Goal: Information Seeking & Learning: Learn about a topic

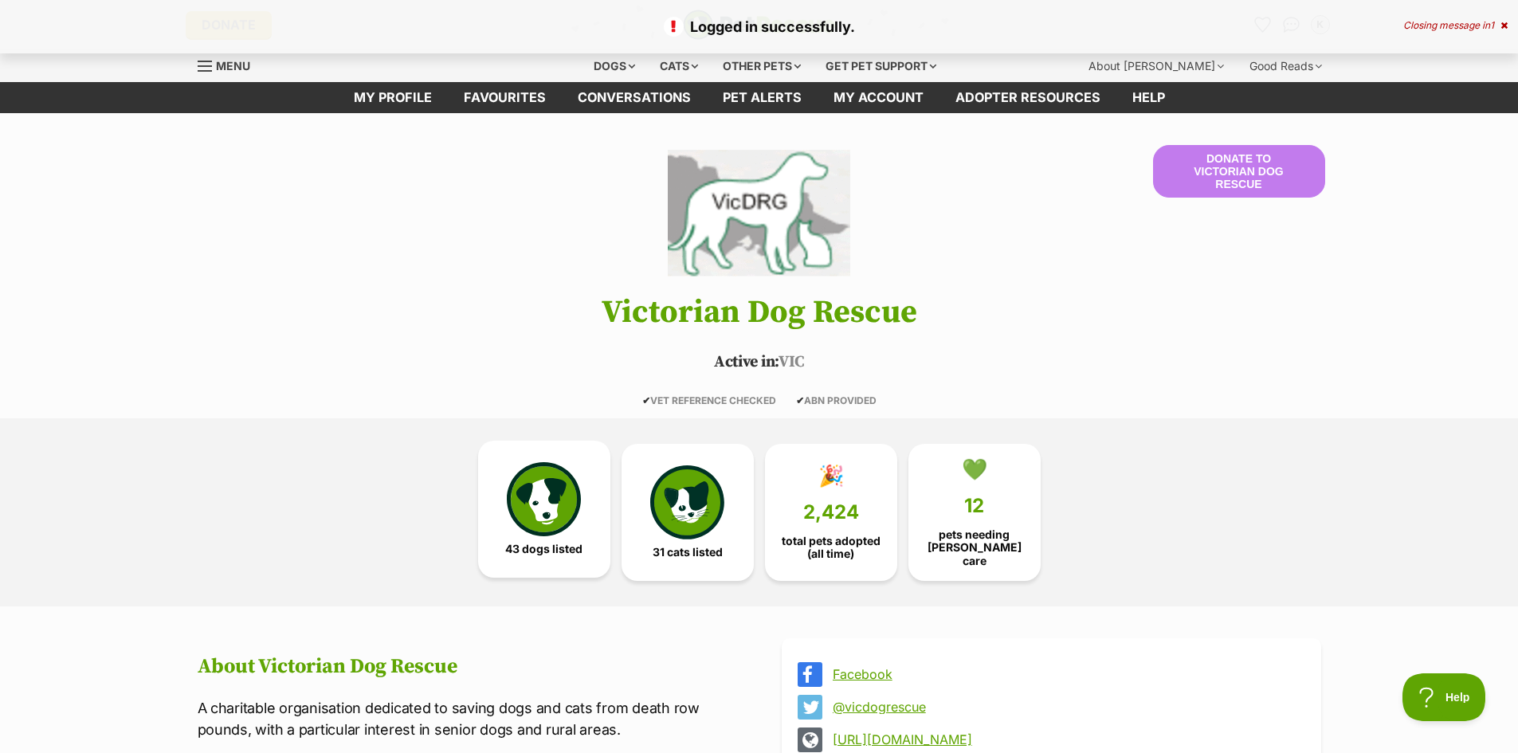
click at [548, 493] on img at bounding box center [543, 498] width 73 height 73
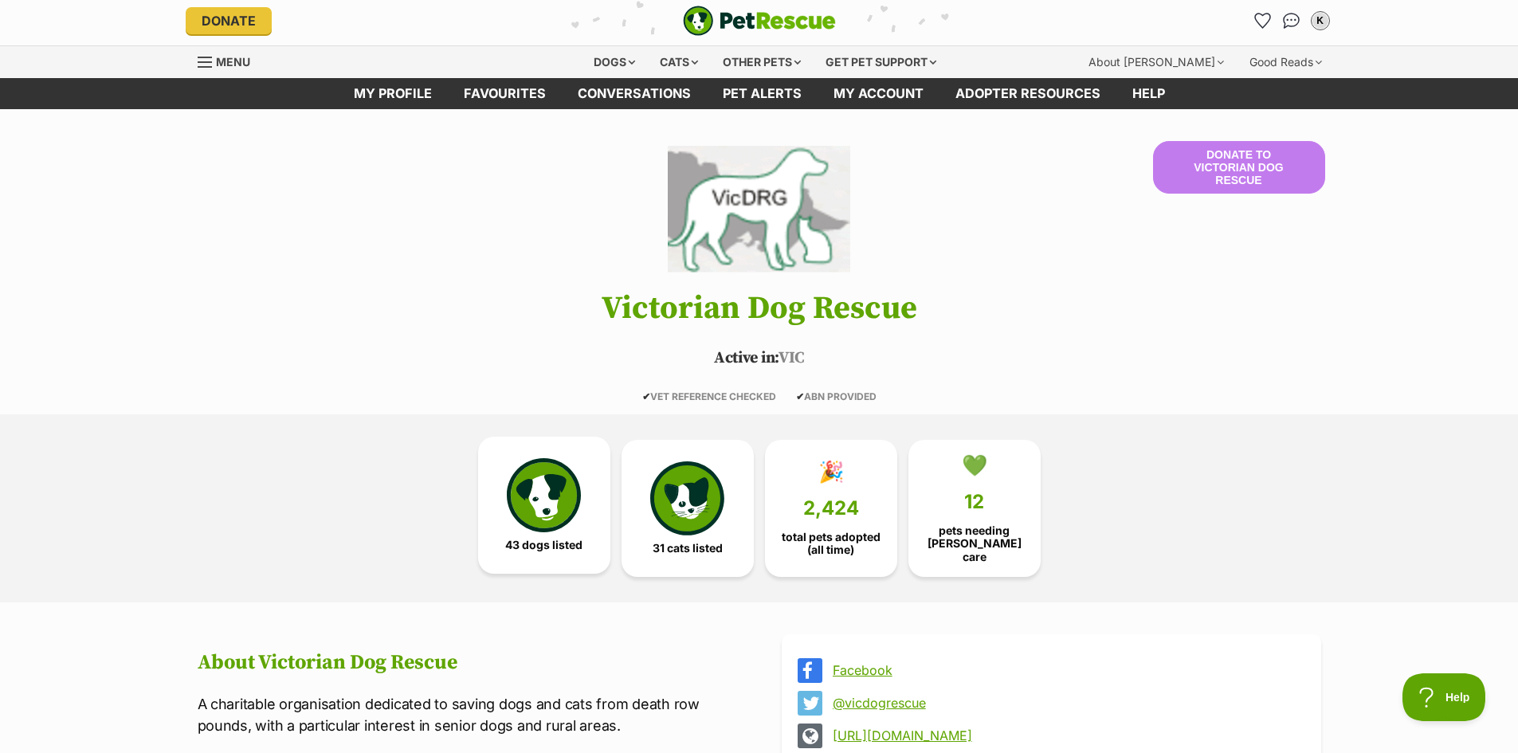
click at [545, 488] on img at bounding box center [543, 494] width 73 height 73
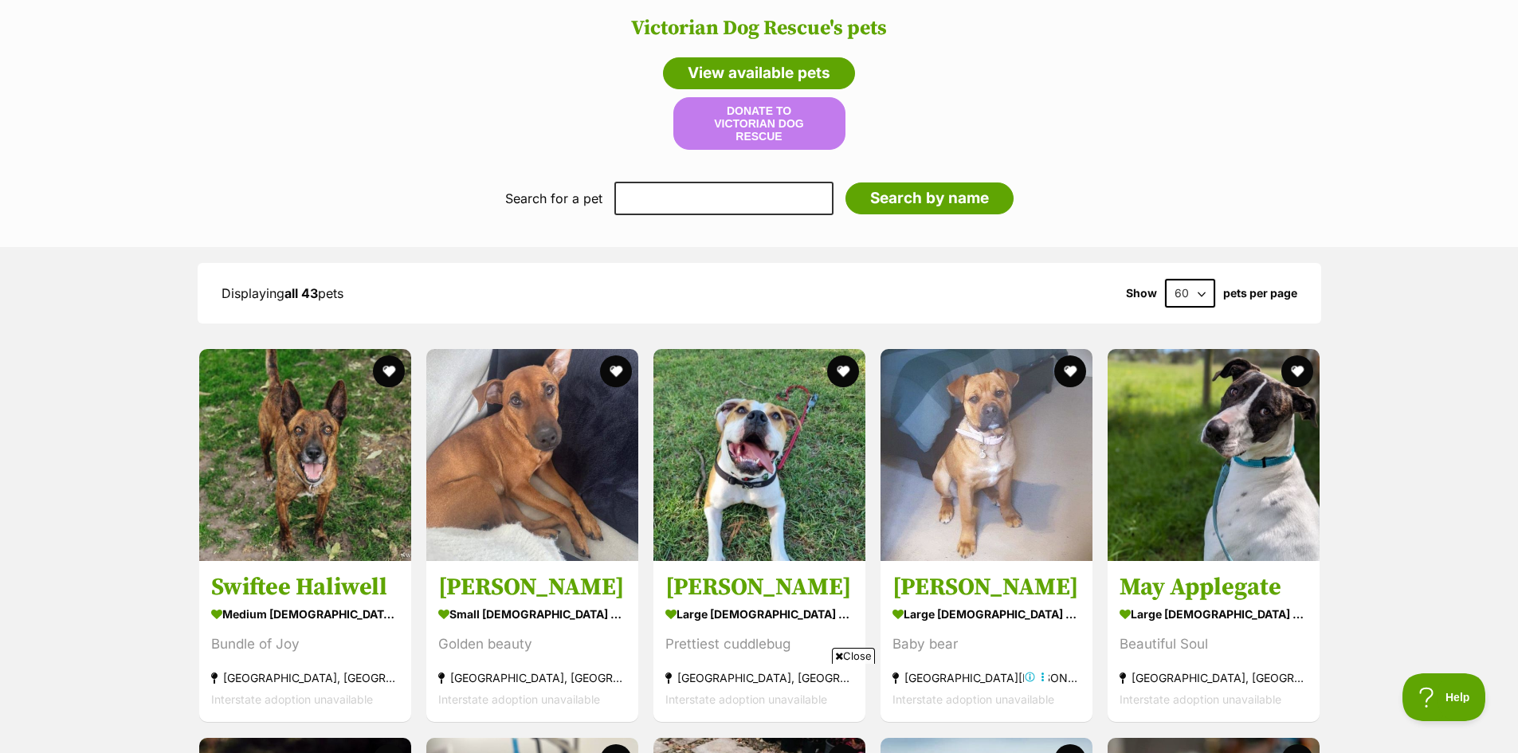
scroll to position [1358, 0]
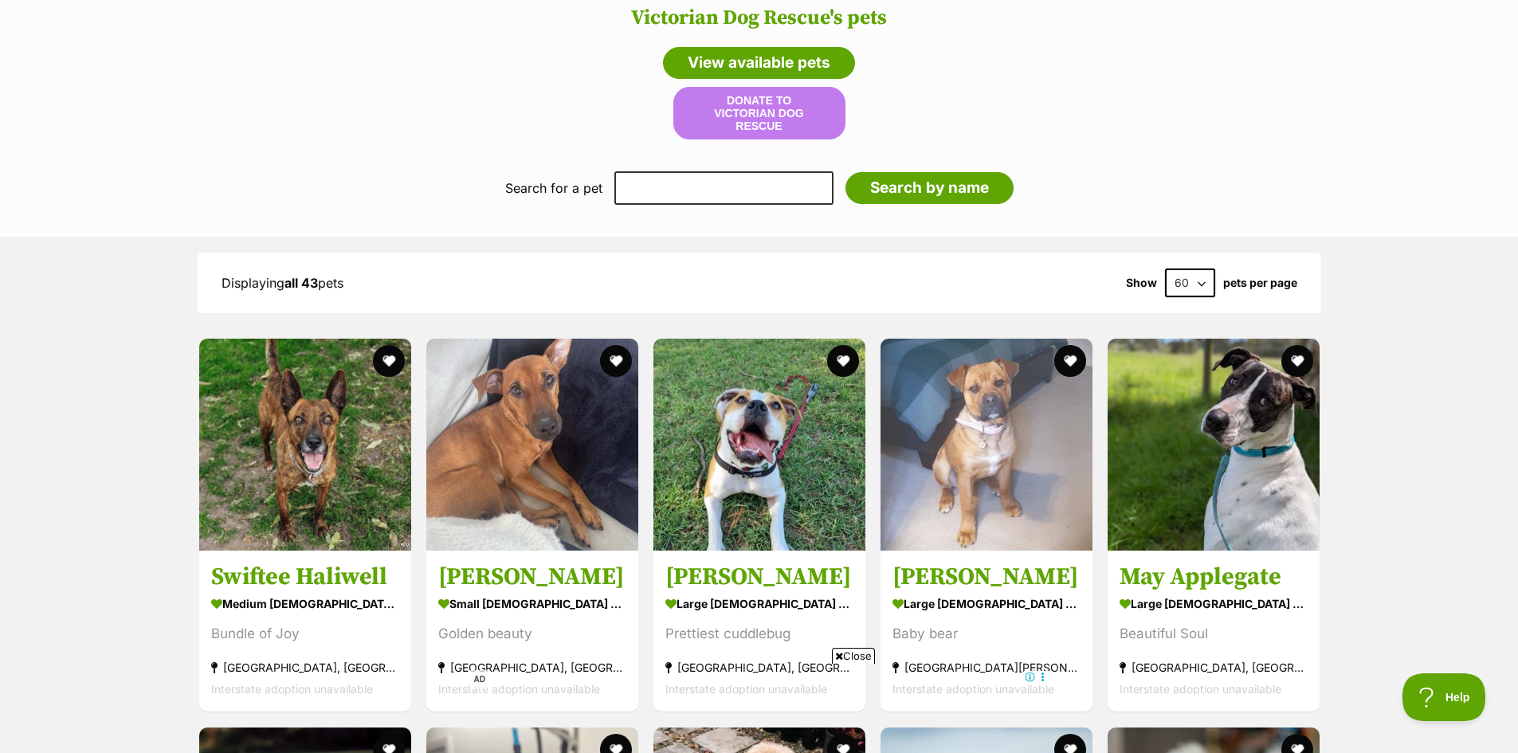
click at [501, 269] on div "Displaying all 43 pets Show 60 120 pets per page" at bounding box center [759, 283] width 1123 height 29
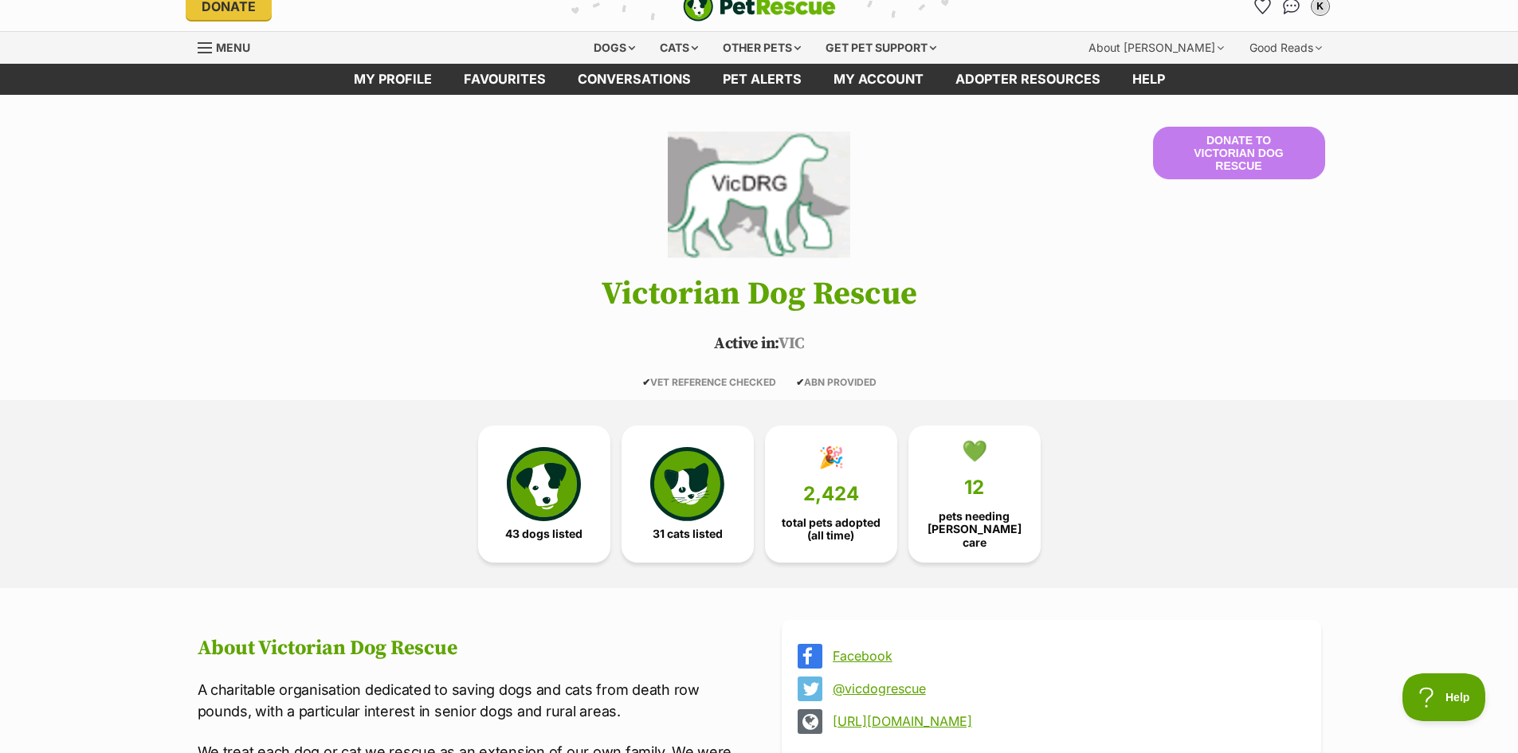
scroll to position [0, 0]
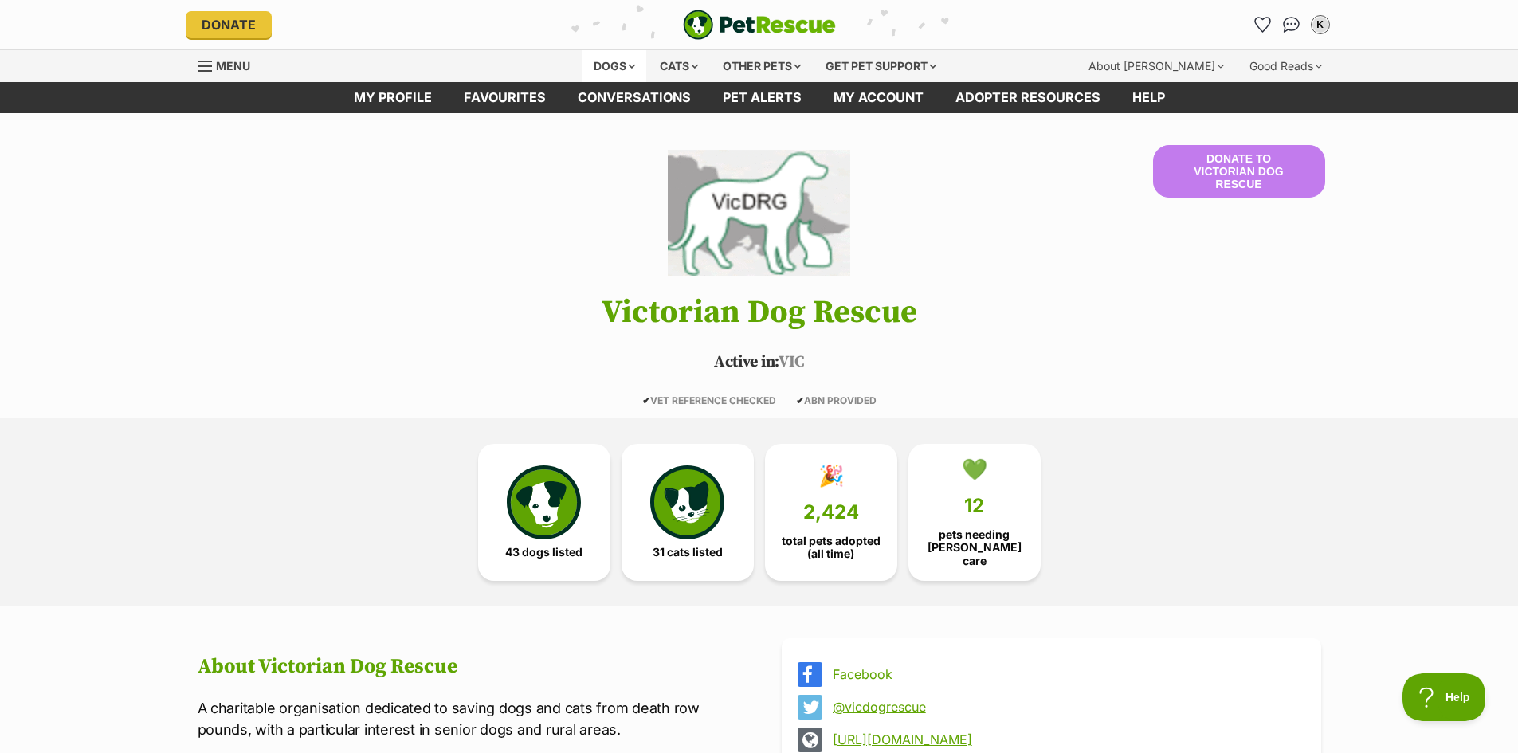
click at [633, 65] on div "Dogs" at bounding box center [614, 66] width 64 height 32
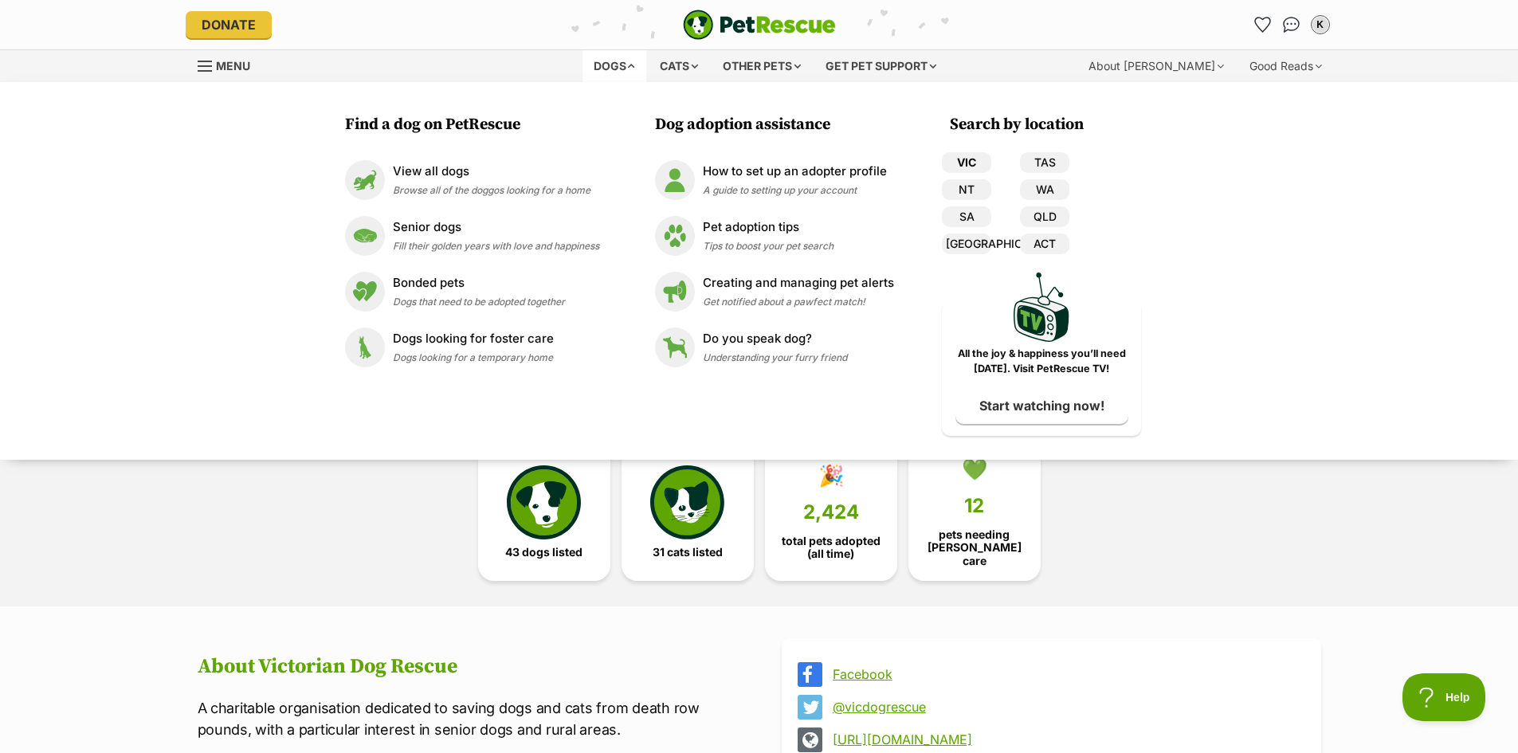
click at [966, 163] on link "VIC" at bounding box center [966, 162] width 49 height 21
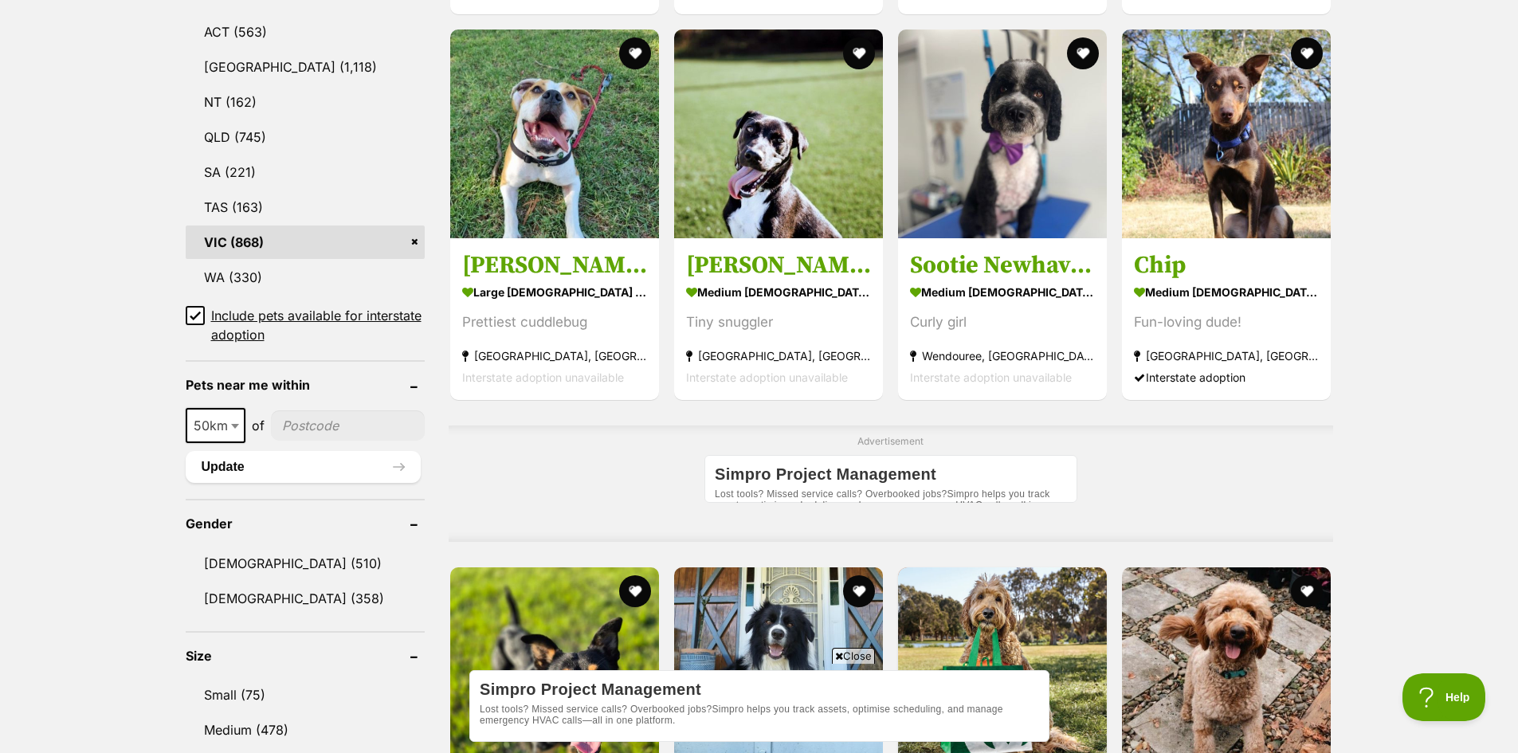
click at [304, 415] on input"] "postcode" at bounding box center [348, 425] width 154 height 30
type input"] "3199"
click at [351, 460] on button "Update" at bounding box center [303, 467] width 235 height 32
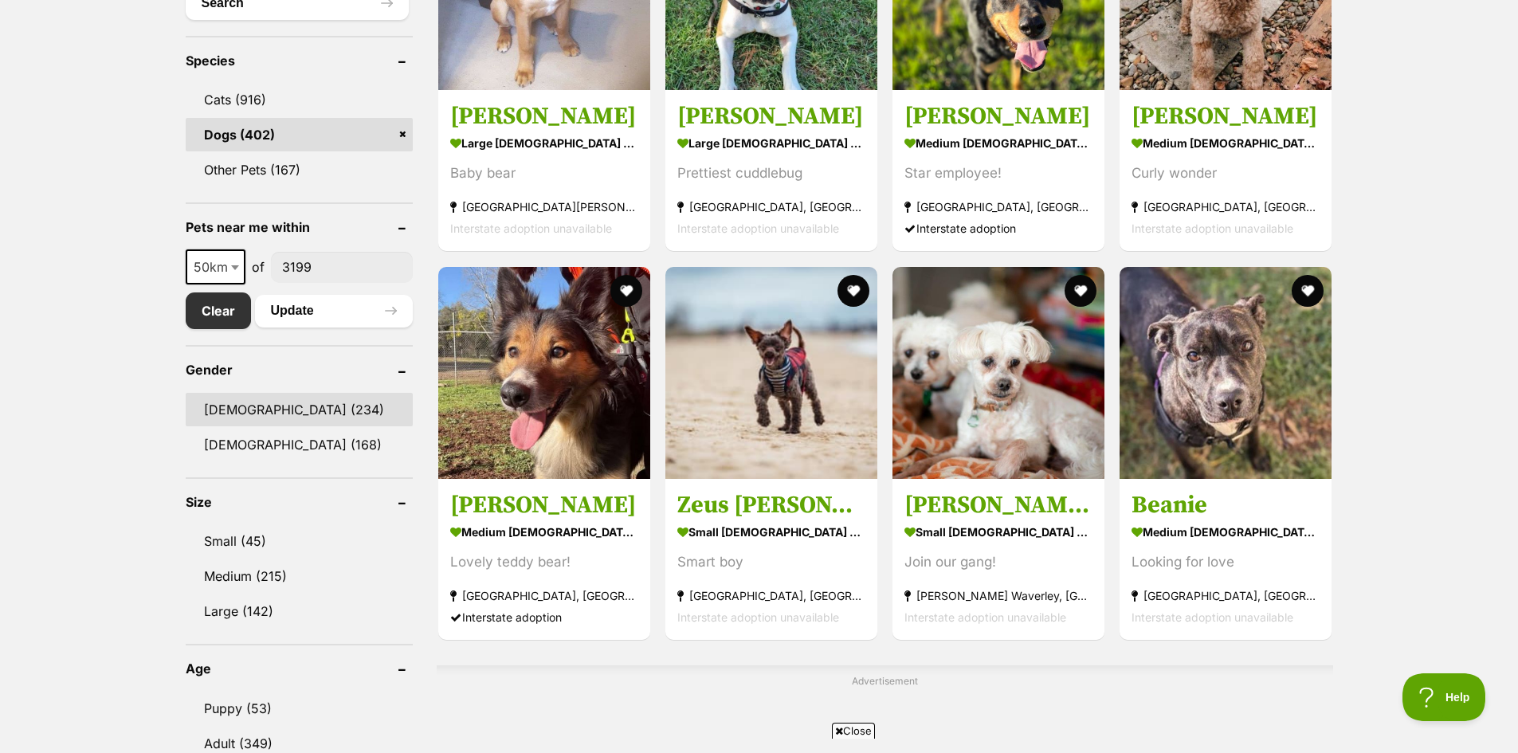
click at [312, 408] on link "Male (234)" at bounding box center [299, 409] width 227 height 33
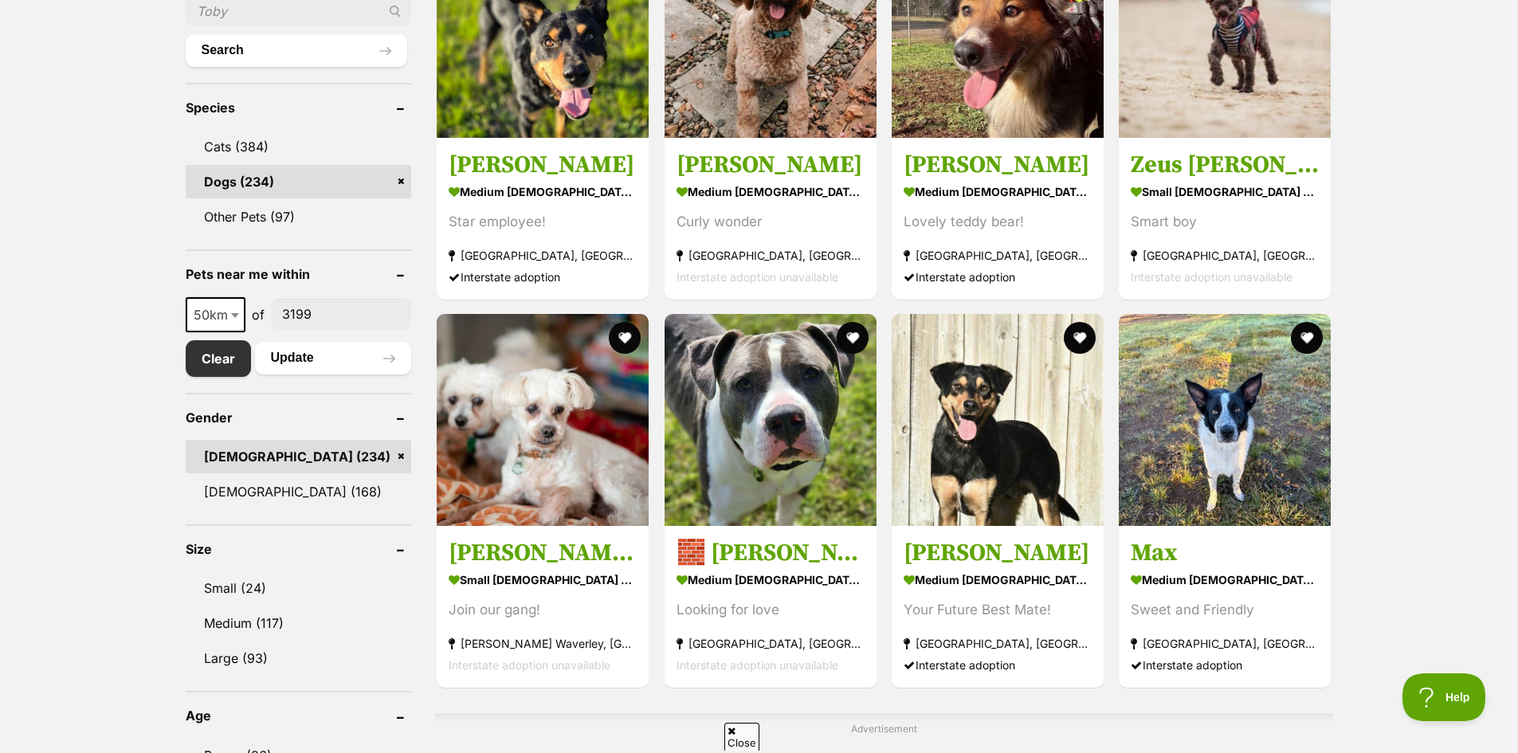
scroll to position [956, 0]
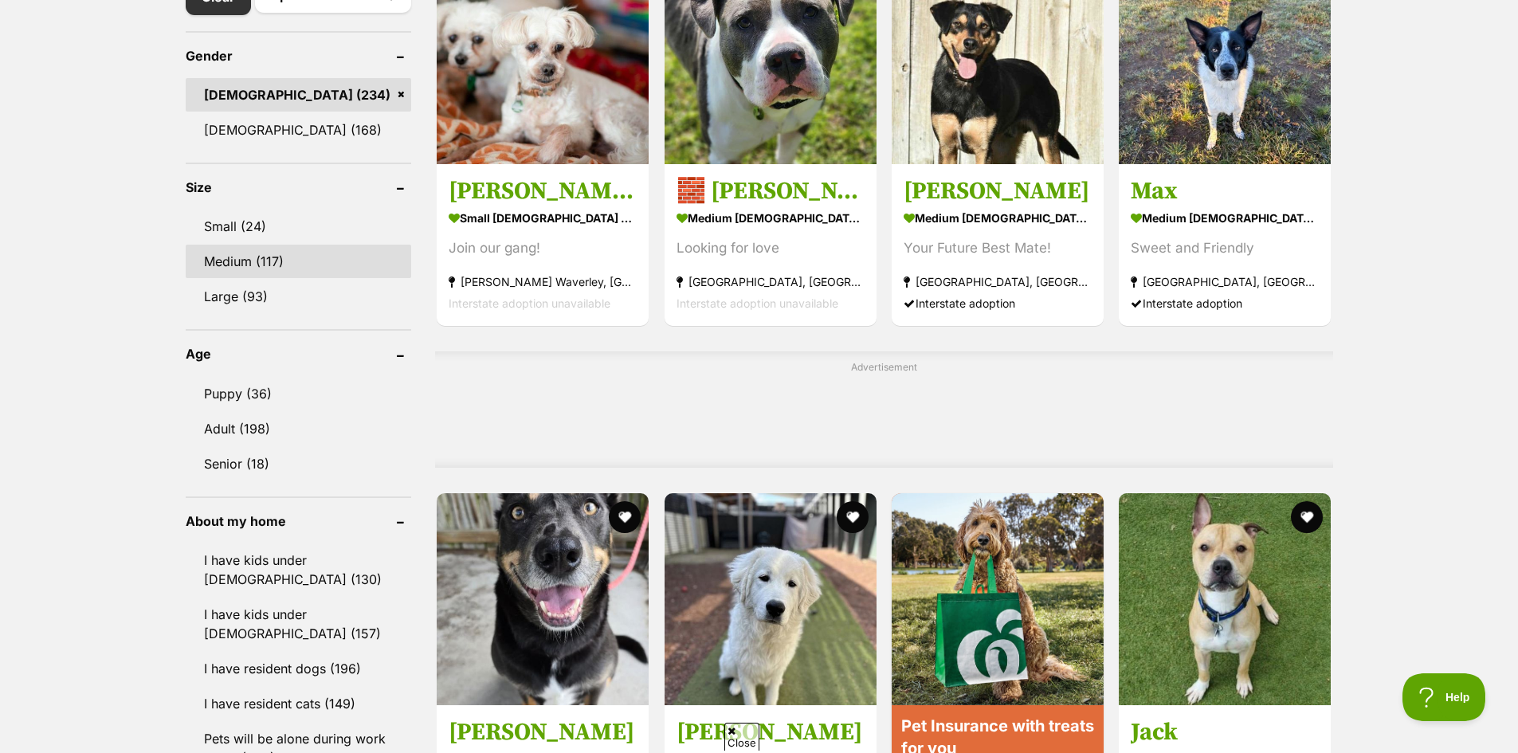
click at [351, 271] on link "Medium (117)" at bounding box center [299, 261] width 226 height 33
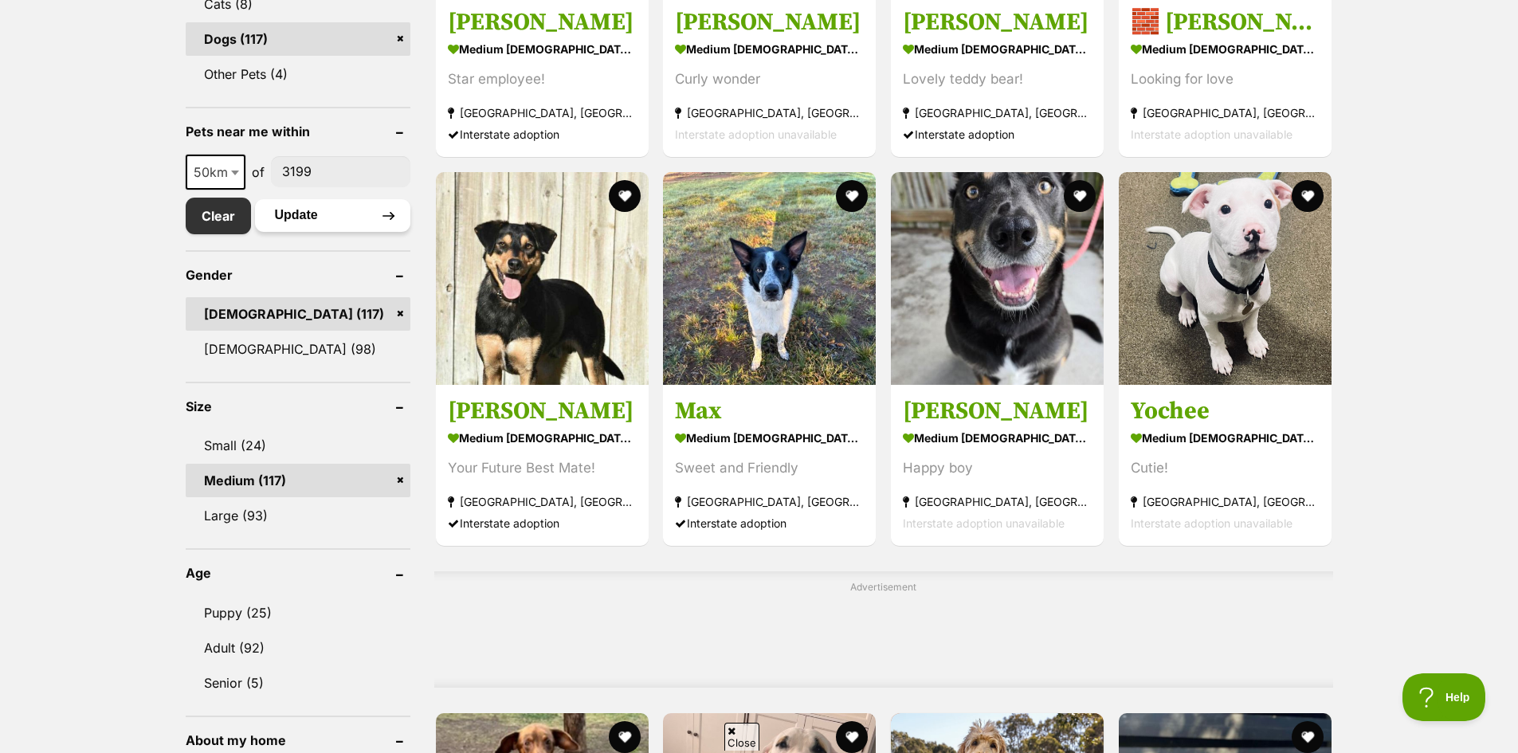
scroll to position [797, 0]
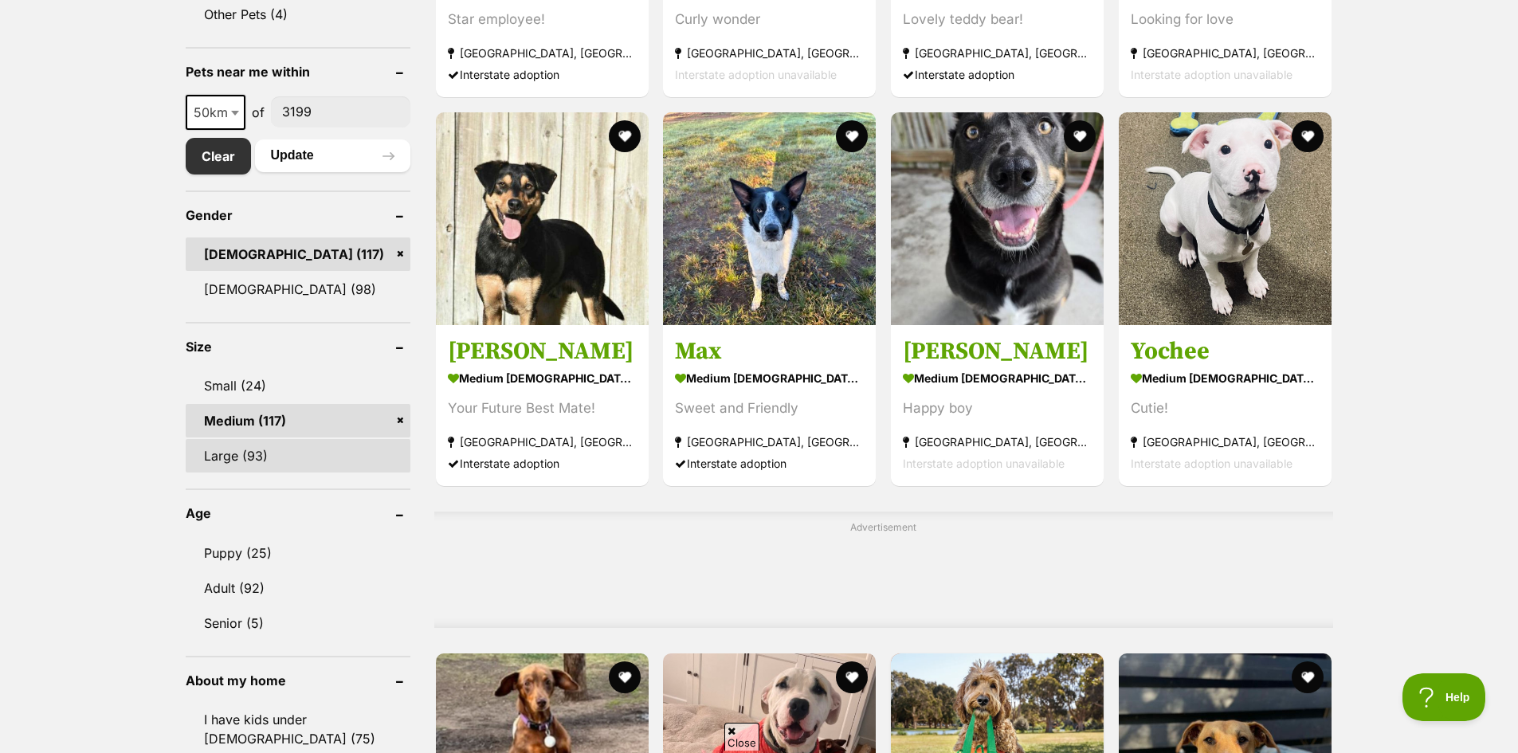
click at [282, 456] on link "Large (93)" at bounding box center [298, 455] width 225 height 33
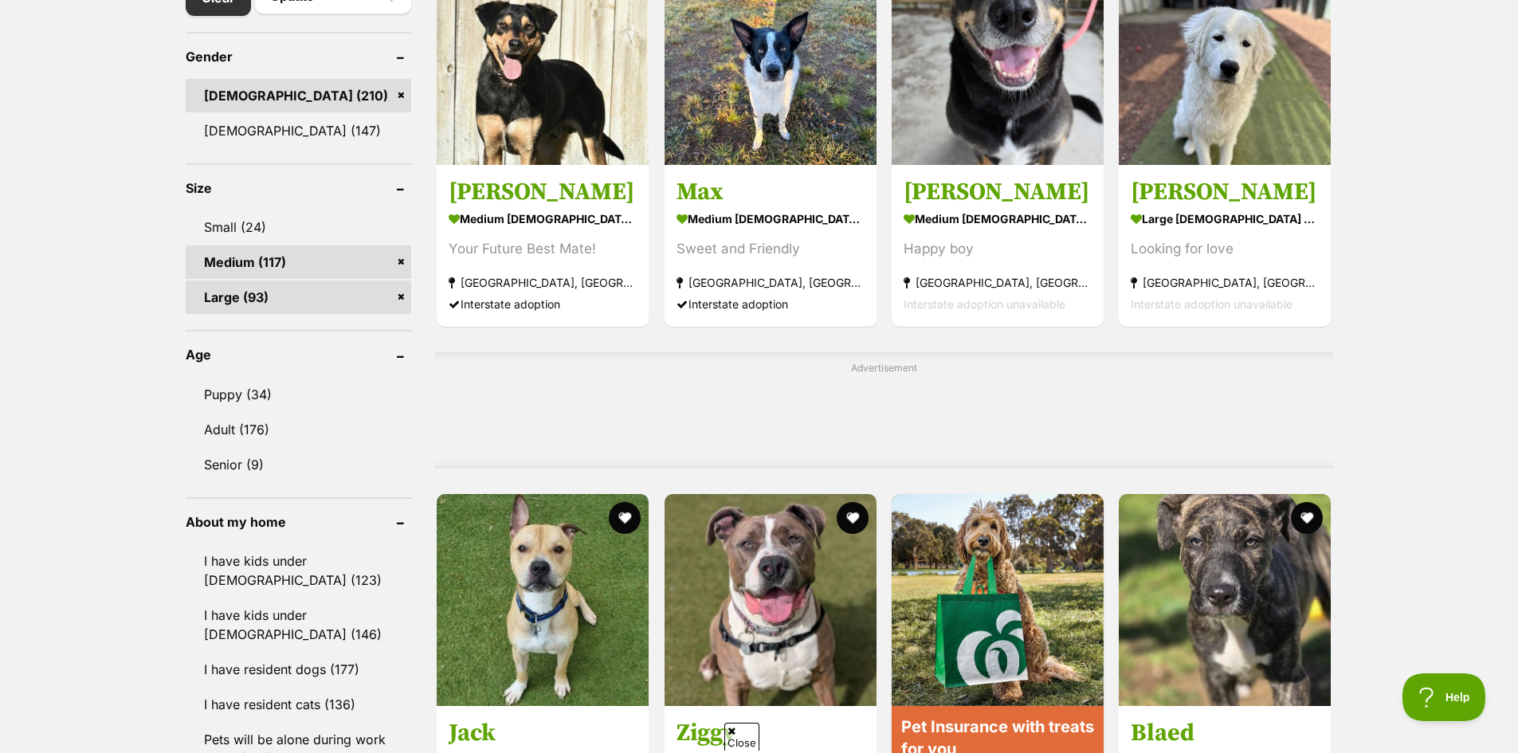
scroll to position [956, 0]
click at [273, 397] on link "Puppy (34)" at bounding box center [299, 393] width 226 height 33
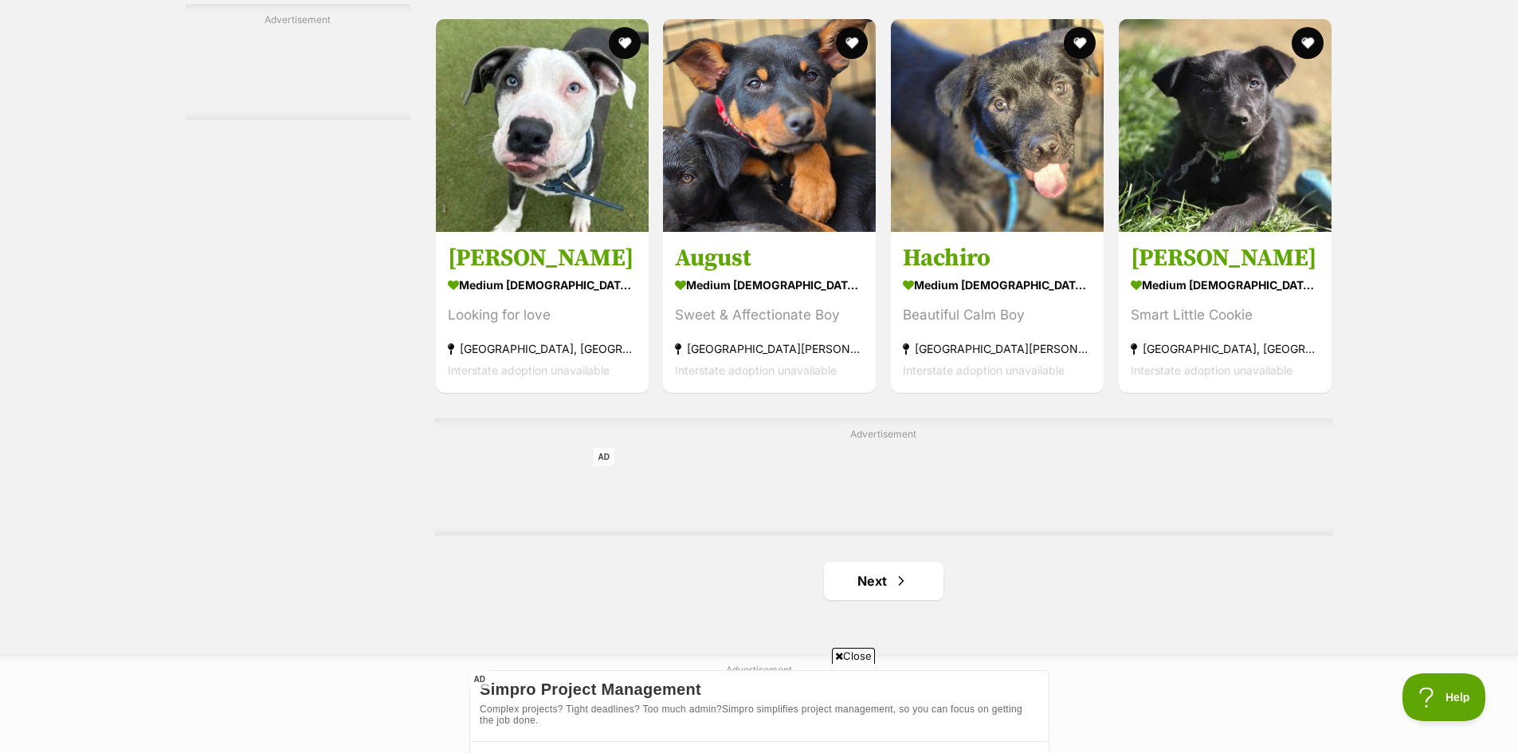
scroll to position [2390, 0]
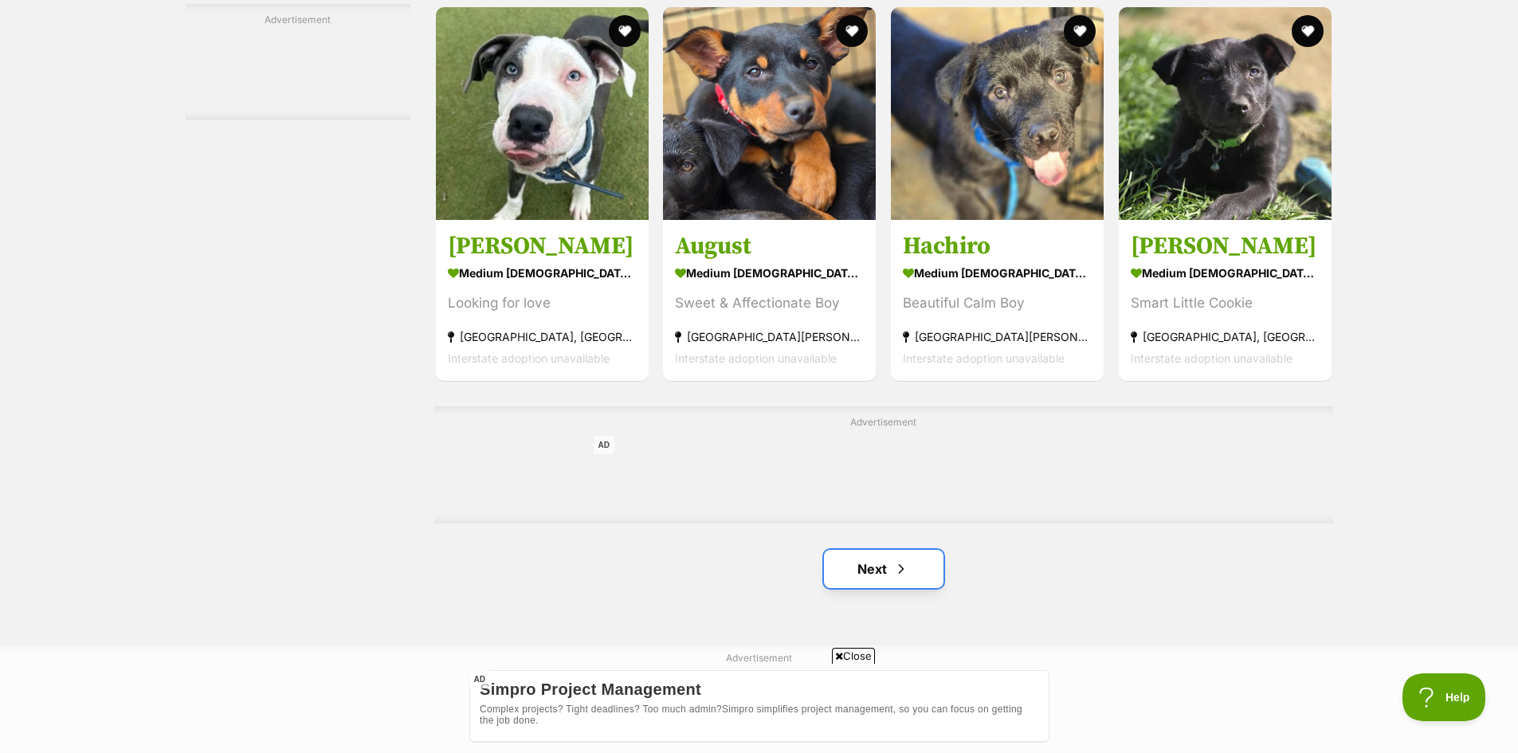
click at [912, 564] on link "Next" at bounding box center [884, 569] width 120 height 38
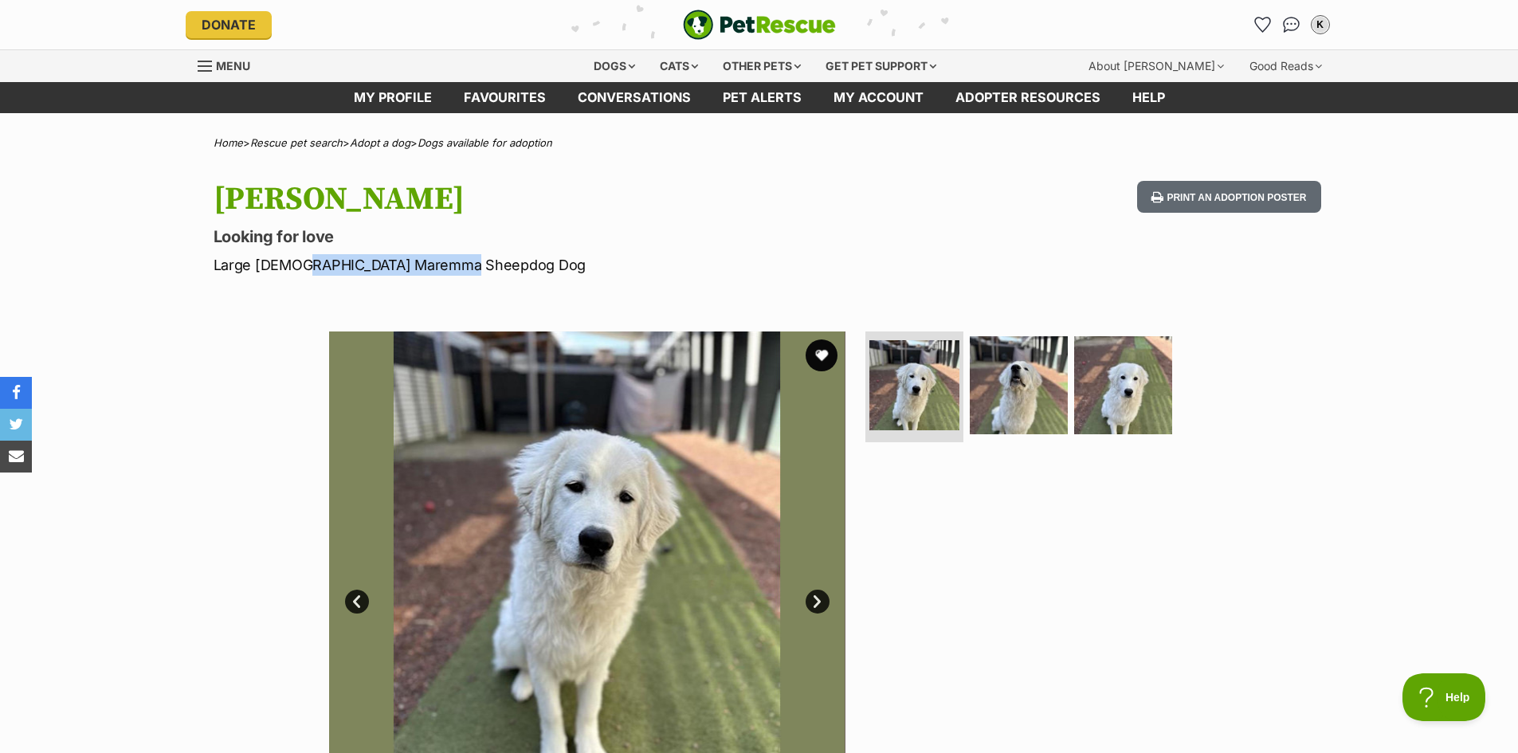
drag, startPoint x: 291, startPoint y: 265, endPoint x: 471, endPoint y: 266, distance: 180.1
click at [471, 266] on p "Large Male Maremma Sheepdog Dog" at bounding box center [551, 265] width 674 height 22
copy p "Maremma Sheepdog Dog"
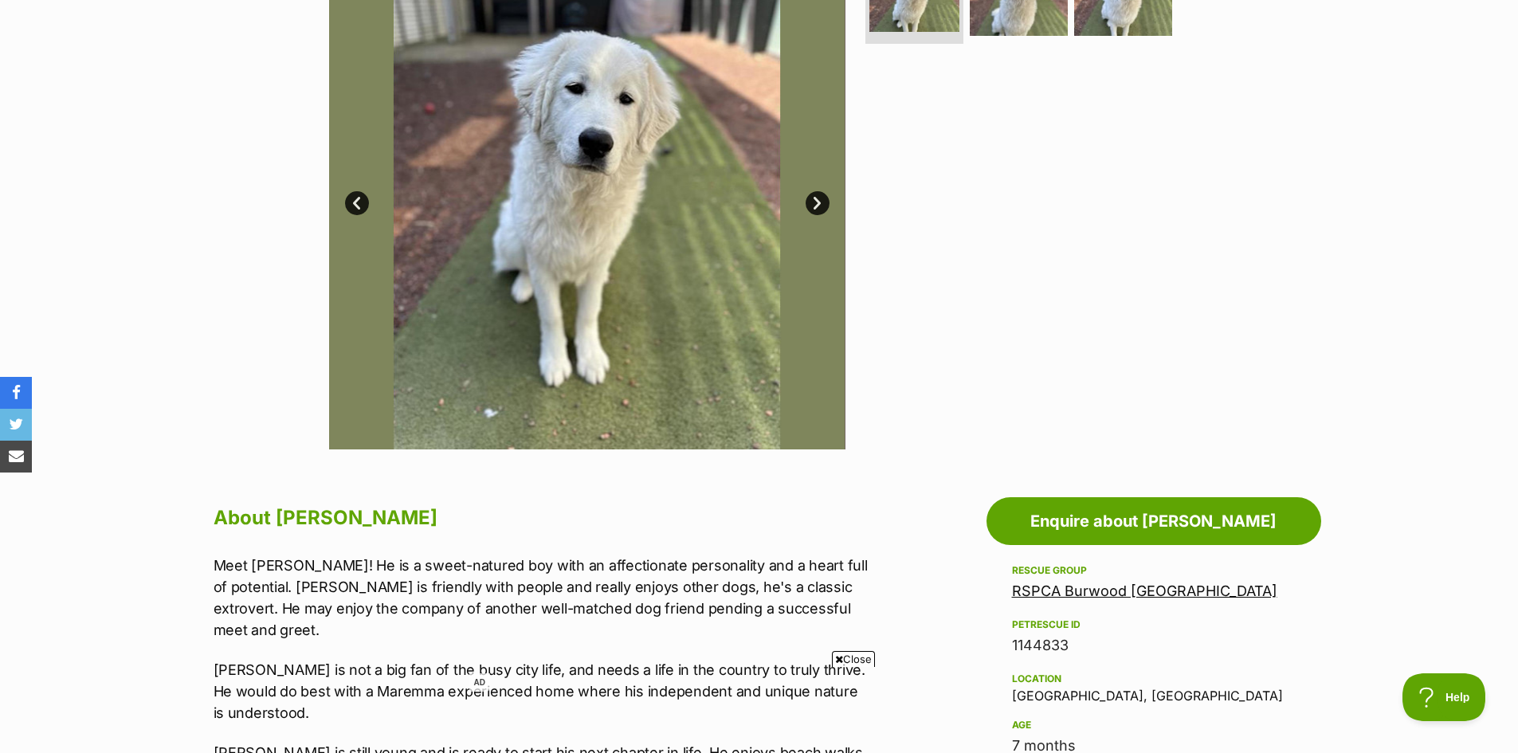
click at [813, 207] on link "Next" at bounding box center [818, 203] width 24 height 24
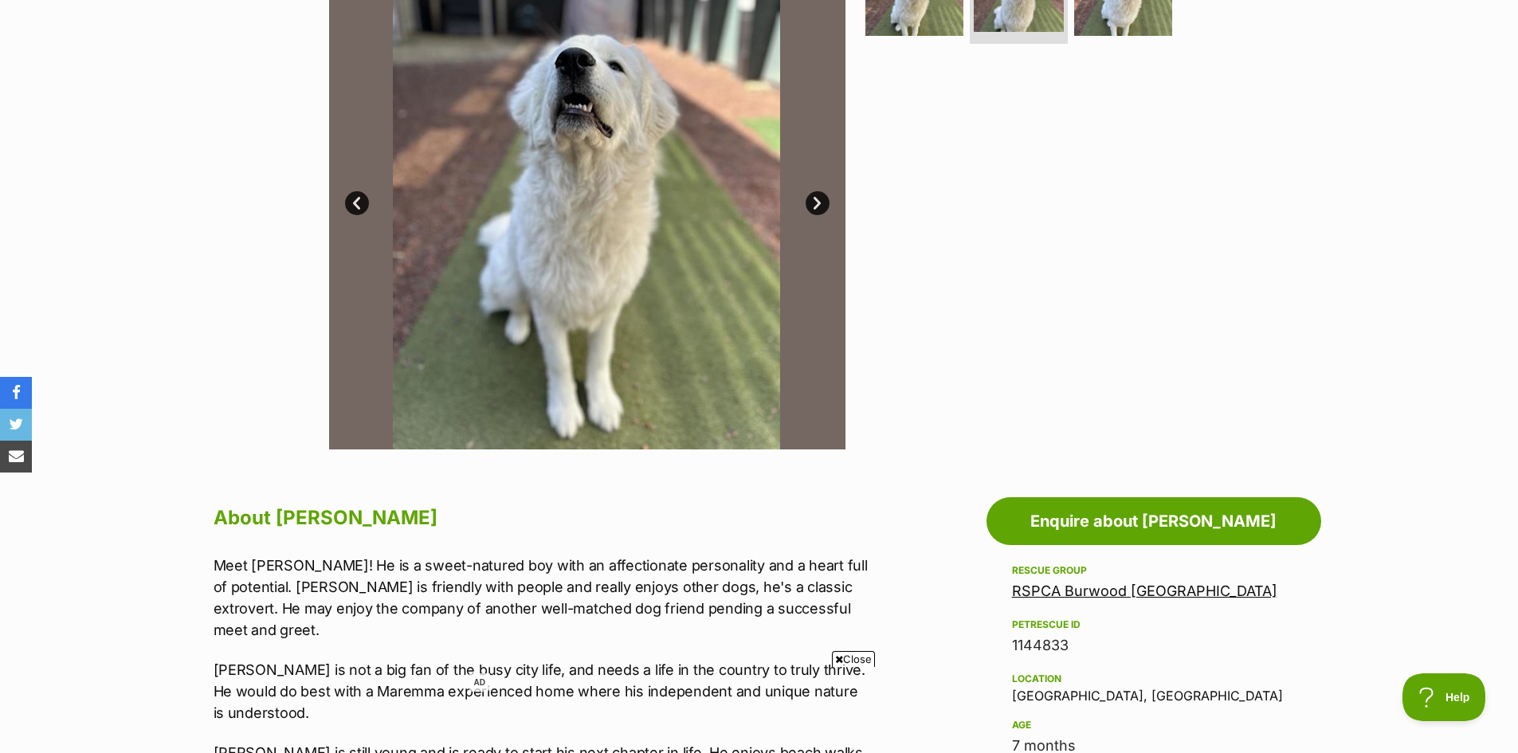
click at [813, 207] on link "Next" at bounding box center [818, 203] width 24 height 24
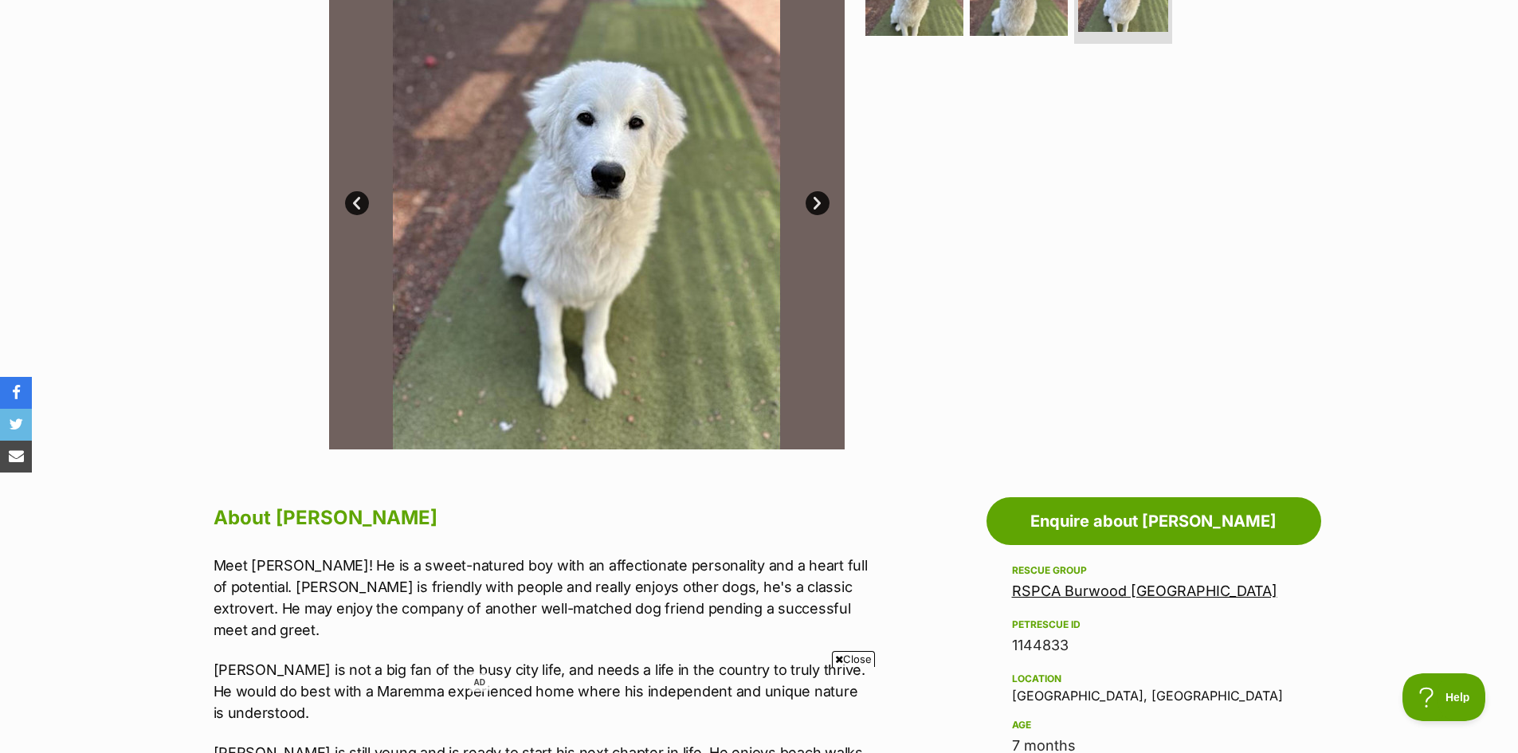
click at [813, 207] on link "Next" at bounding box center [818, 203] width 24 height 24
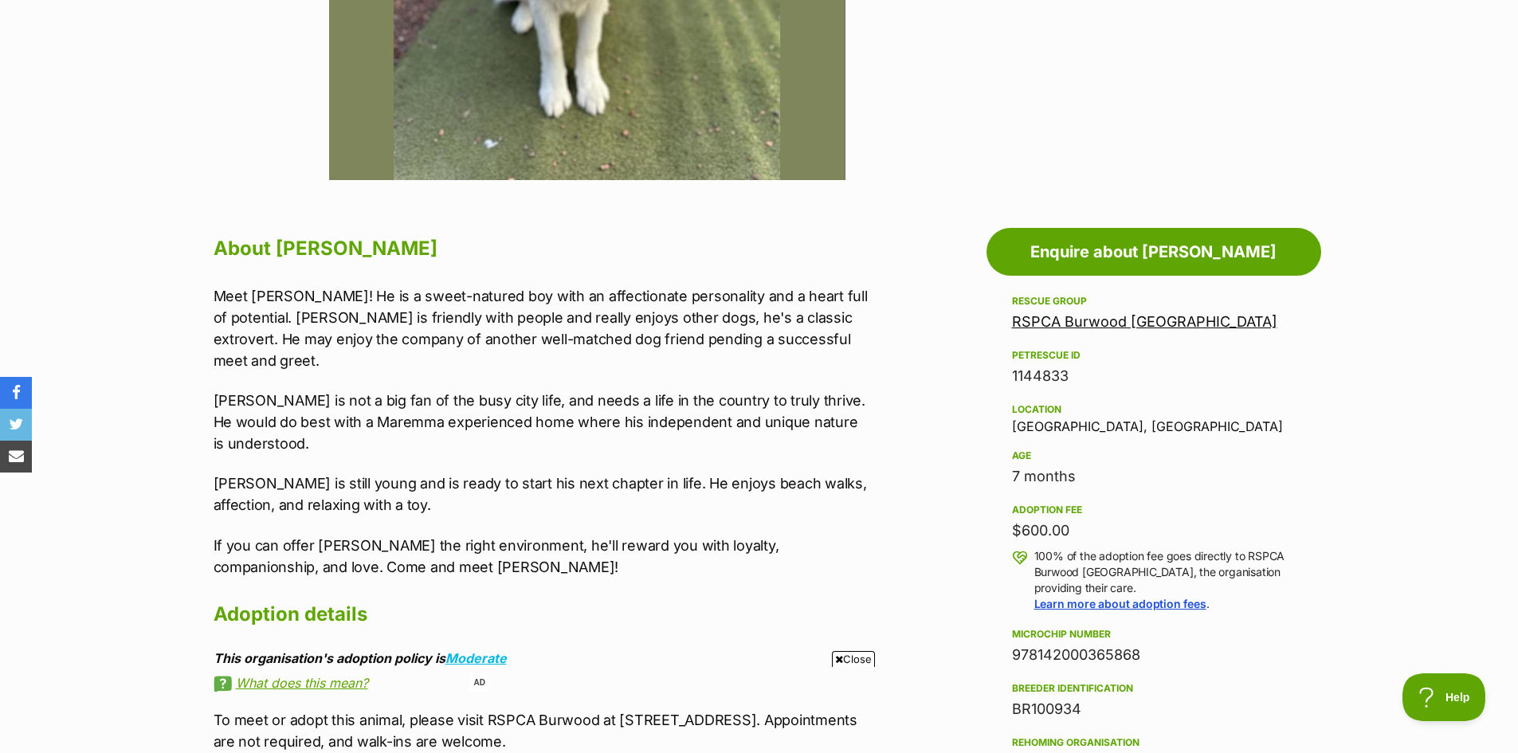
scroll to position [717, 0]
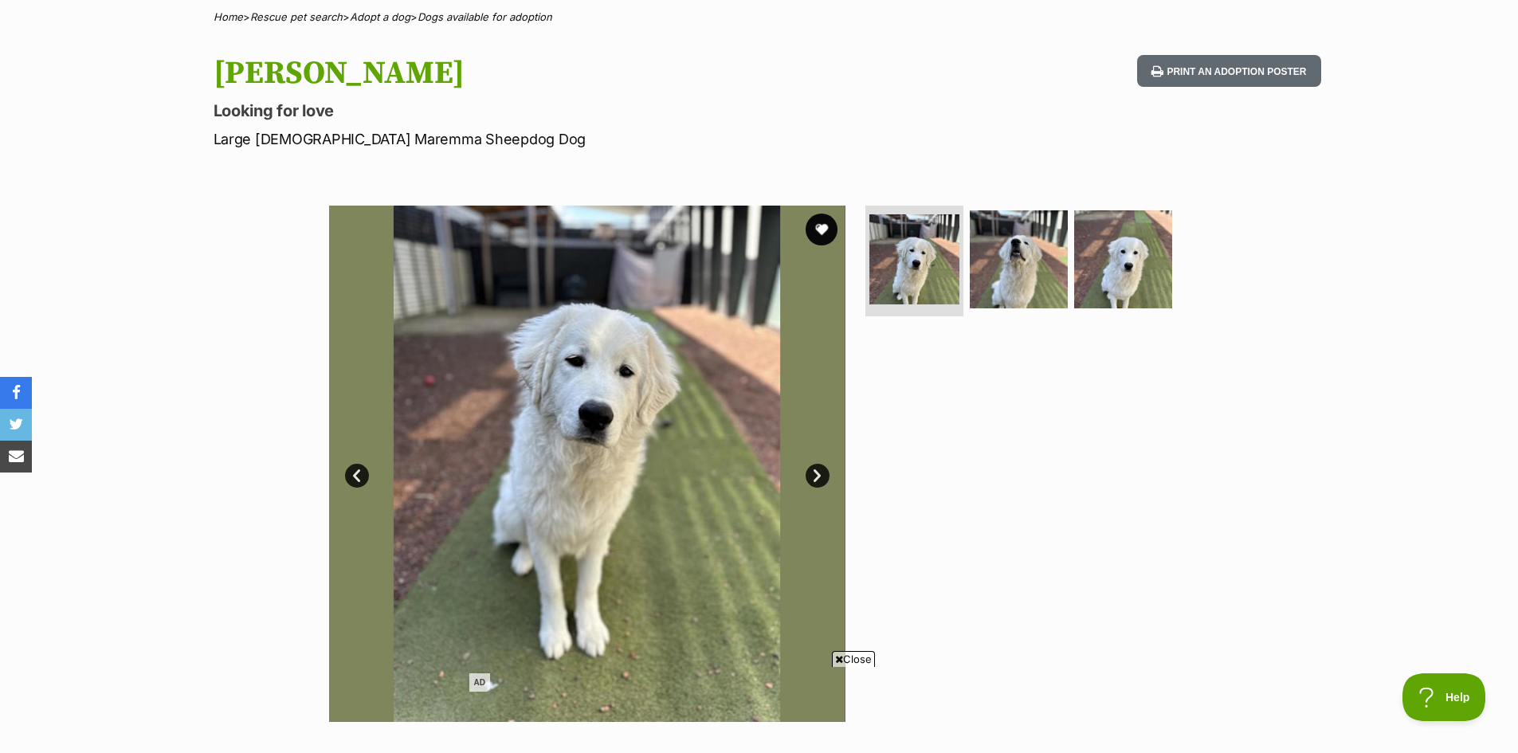
scroll to position [0, 0]
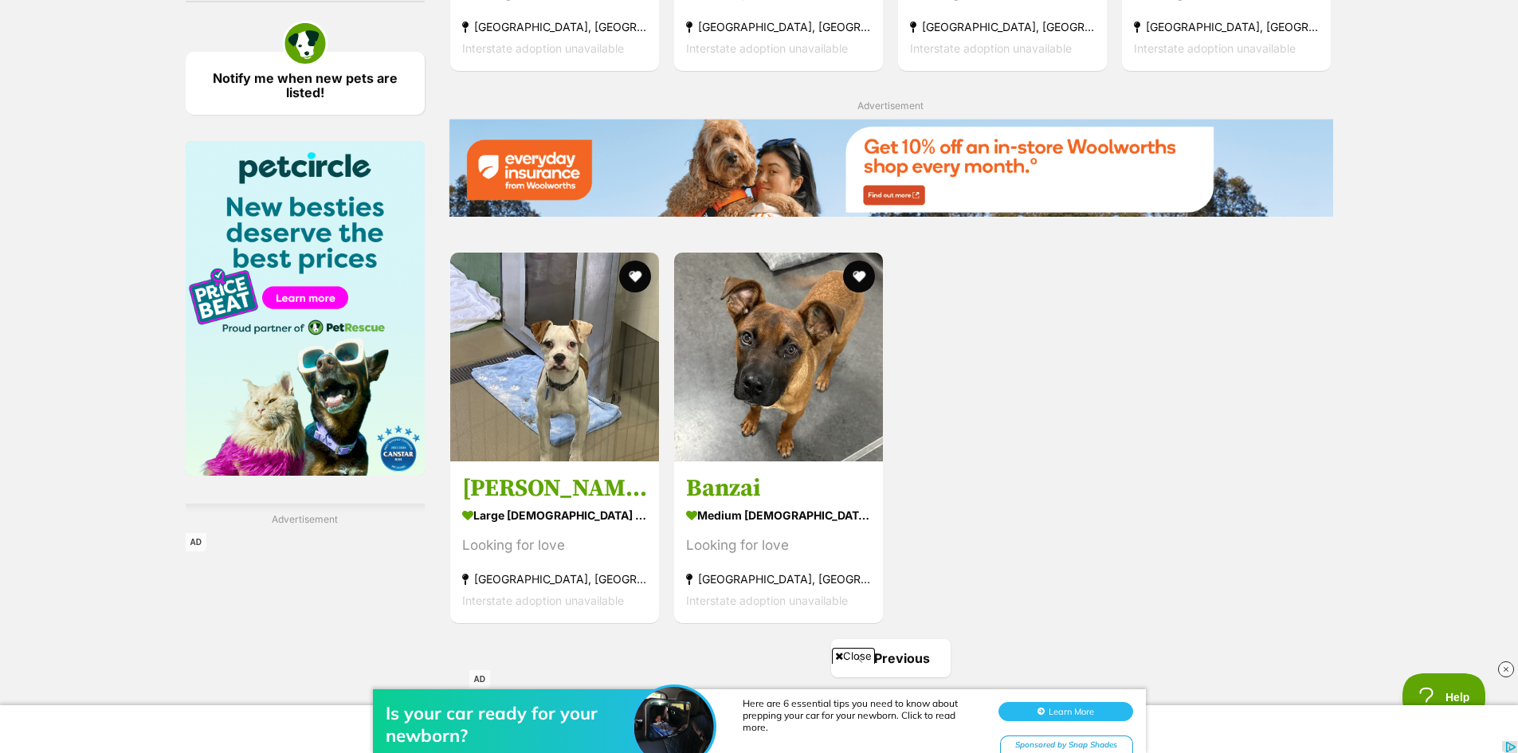
scroll to position [1753, 0]
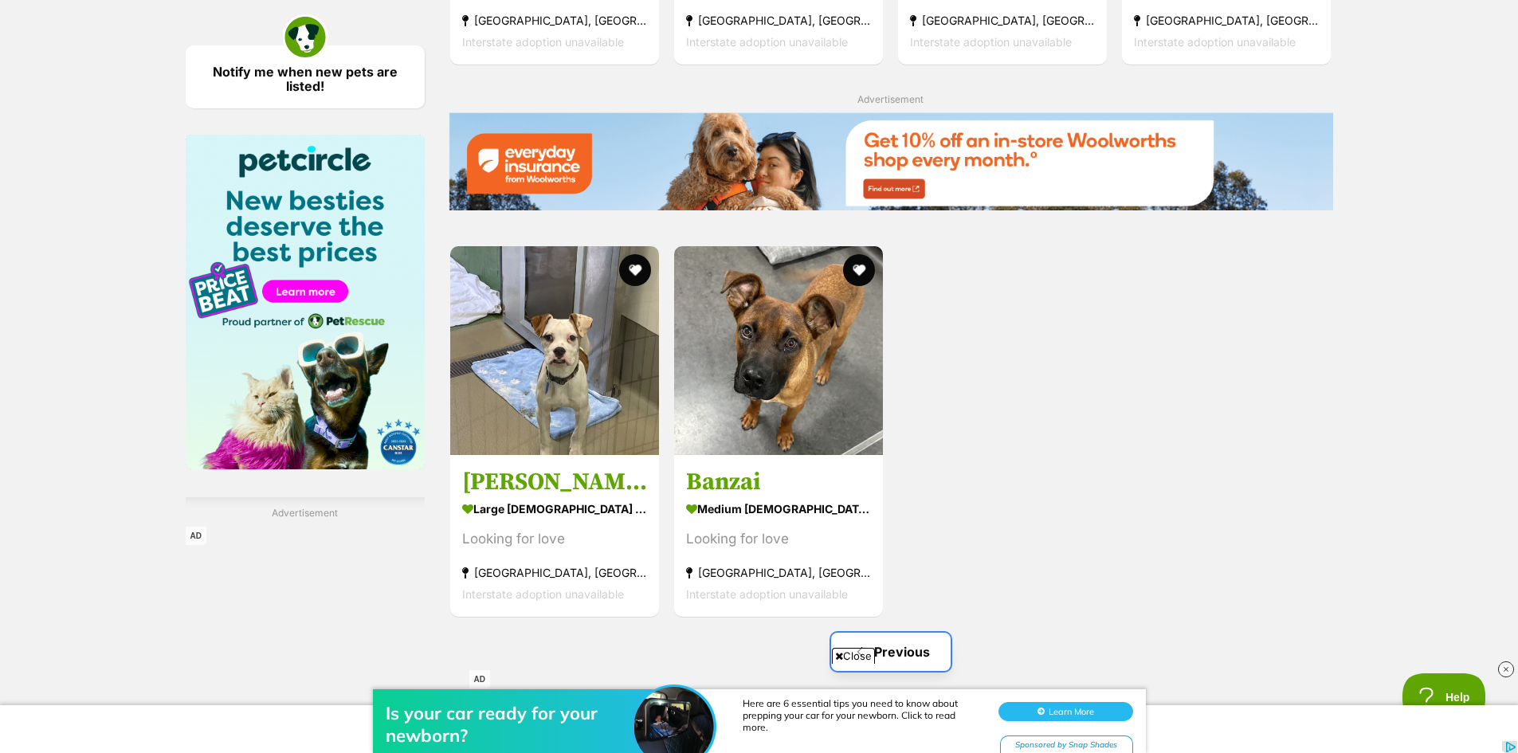
click at [904, 642] on link "Previous" at bounding box center [891, 652] width 120 height 38
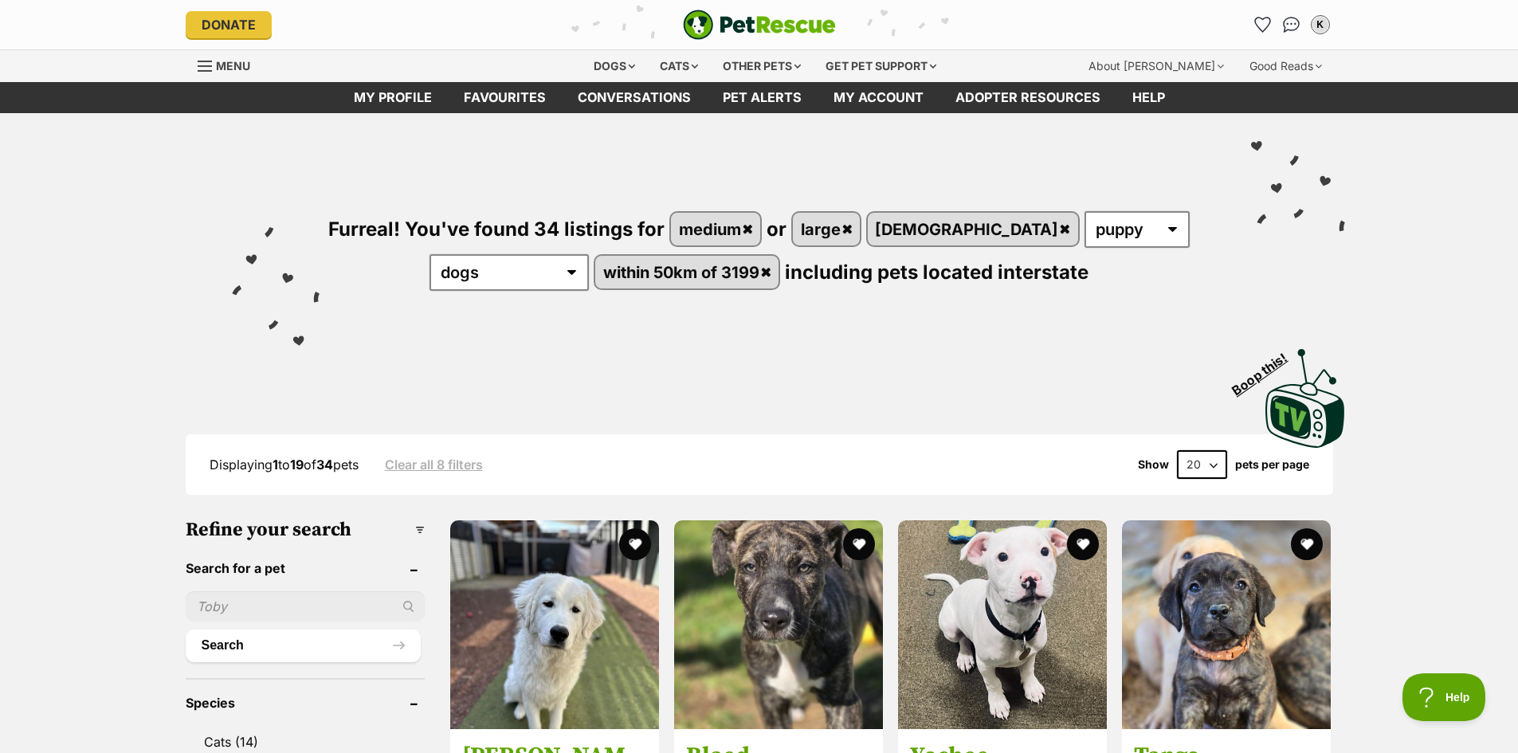
drag, startPoint x: 1437, startPoint y: 327, endPoint x: 1407, endPoint y: 171, distance: 158.9
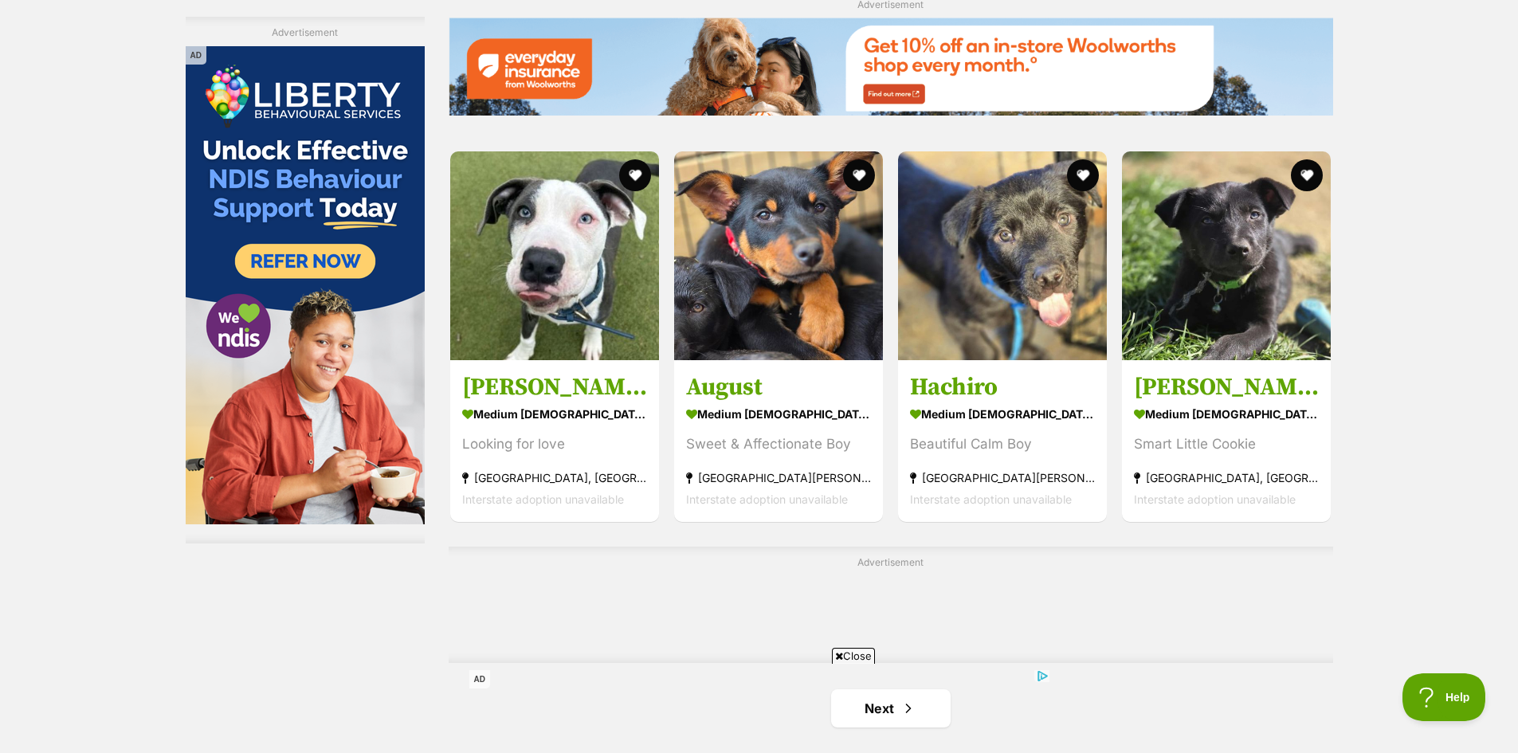
scroll to position [2470, 0]
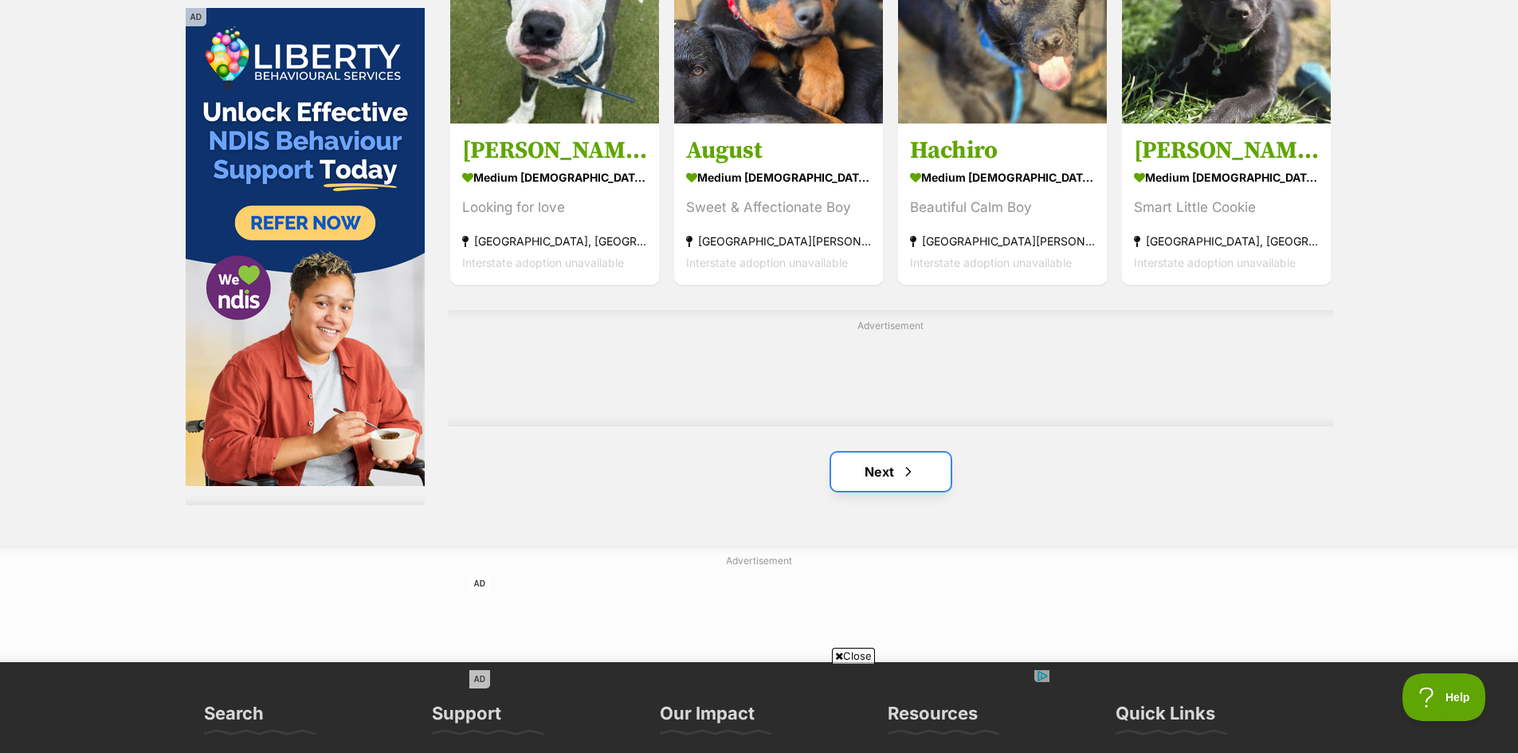
click at [927, 480] on link "Next" at bounding box center [891, 472] width 120 height 38
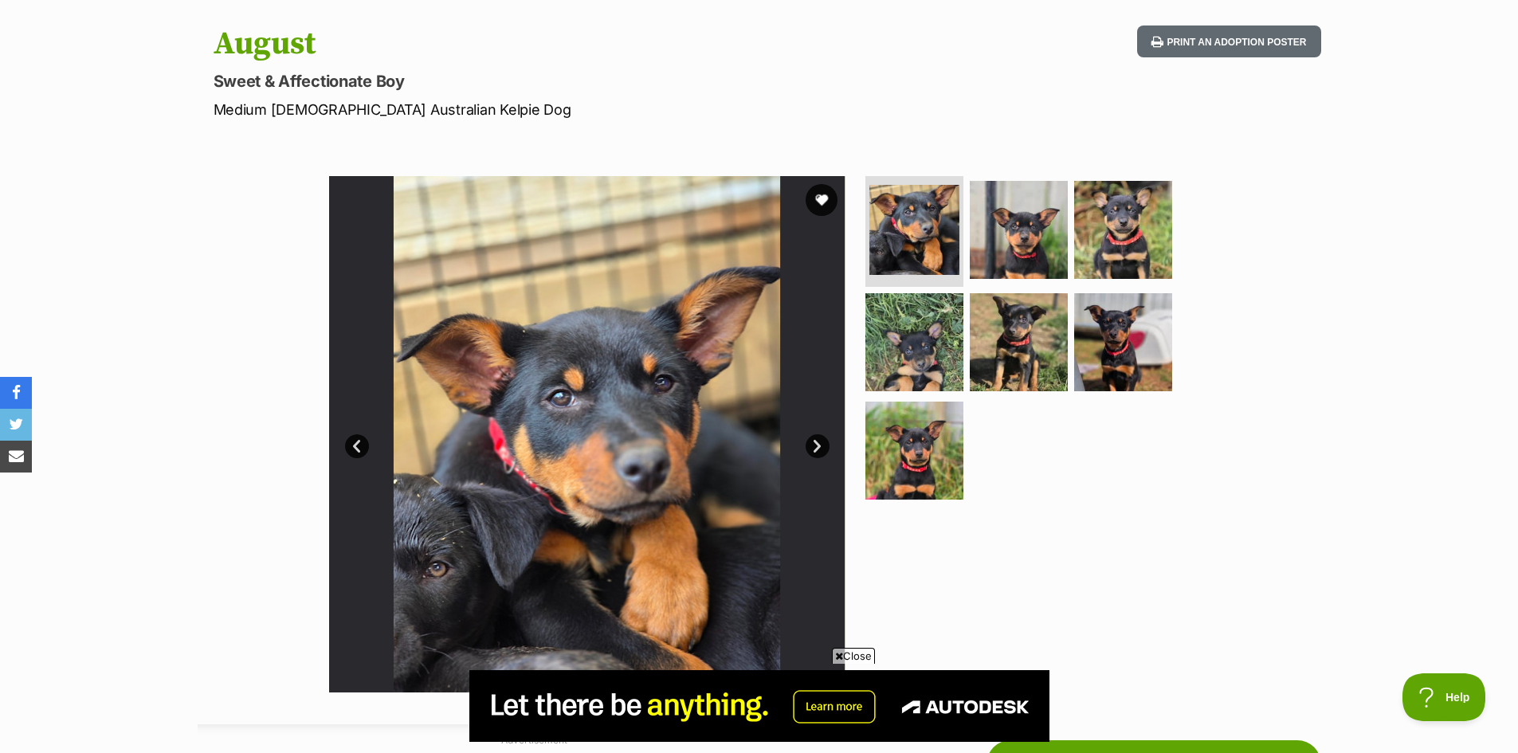
scroll to position [239, 0]
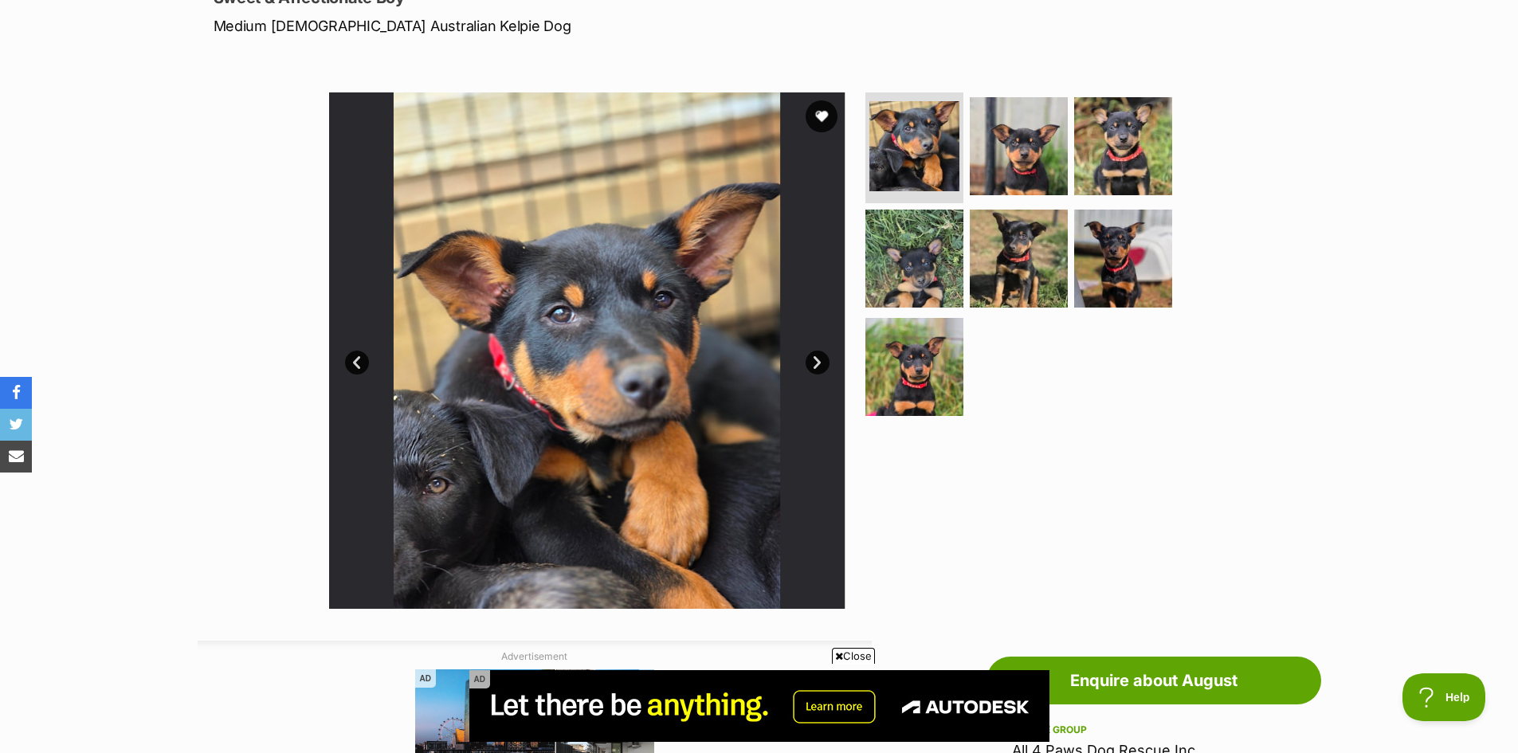
click at [822, 361] on link "Next" at bounding box center [818, 363] width 24 height 24
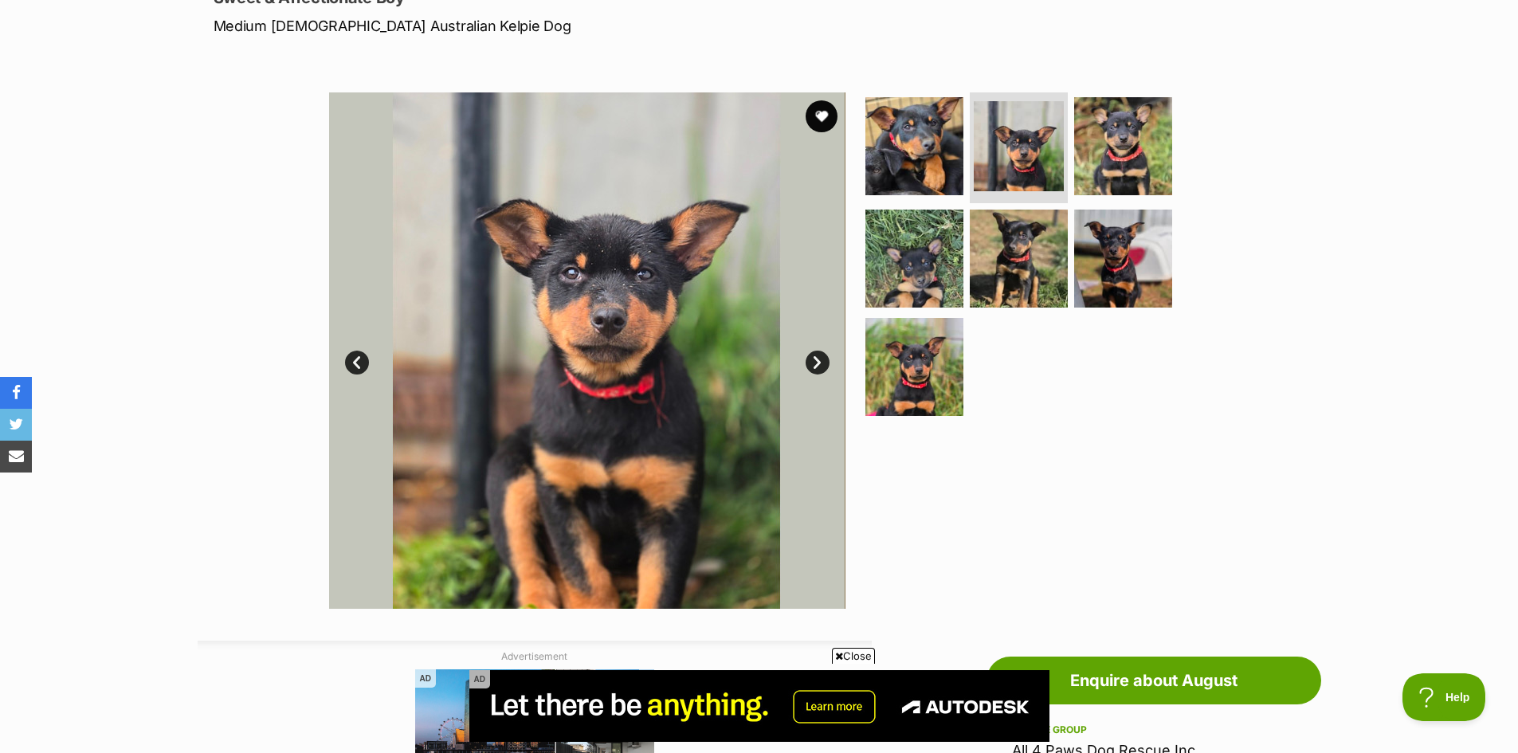
click at [822, 361] on link "Next" at bounding box center [818, 363] width 24 height 24
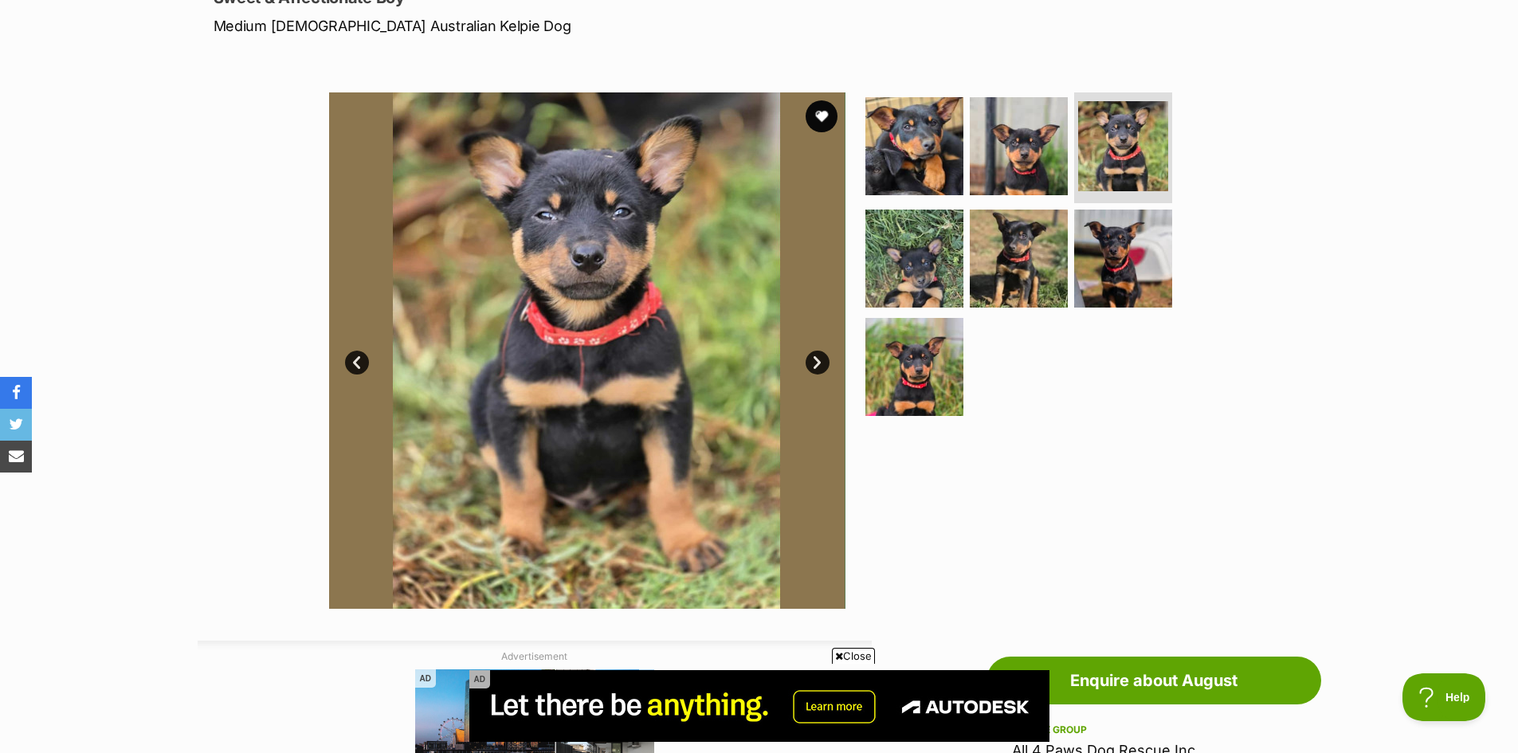
click at [822, 361] on link "Next" at bounding box center [818, 363] width 24 height 24
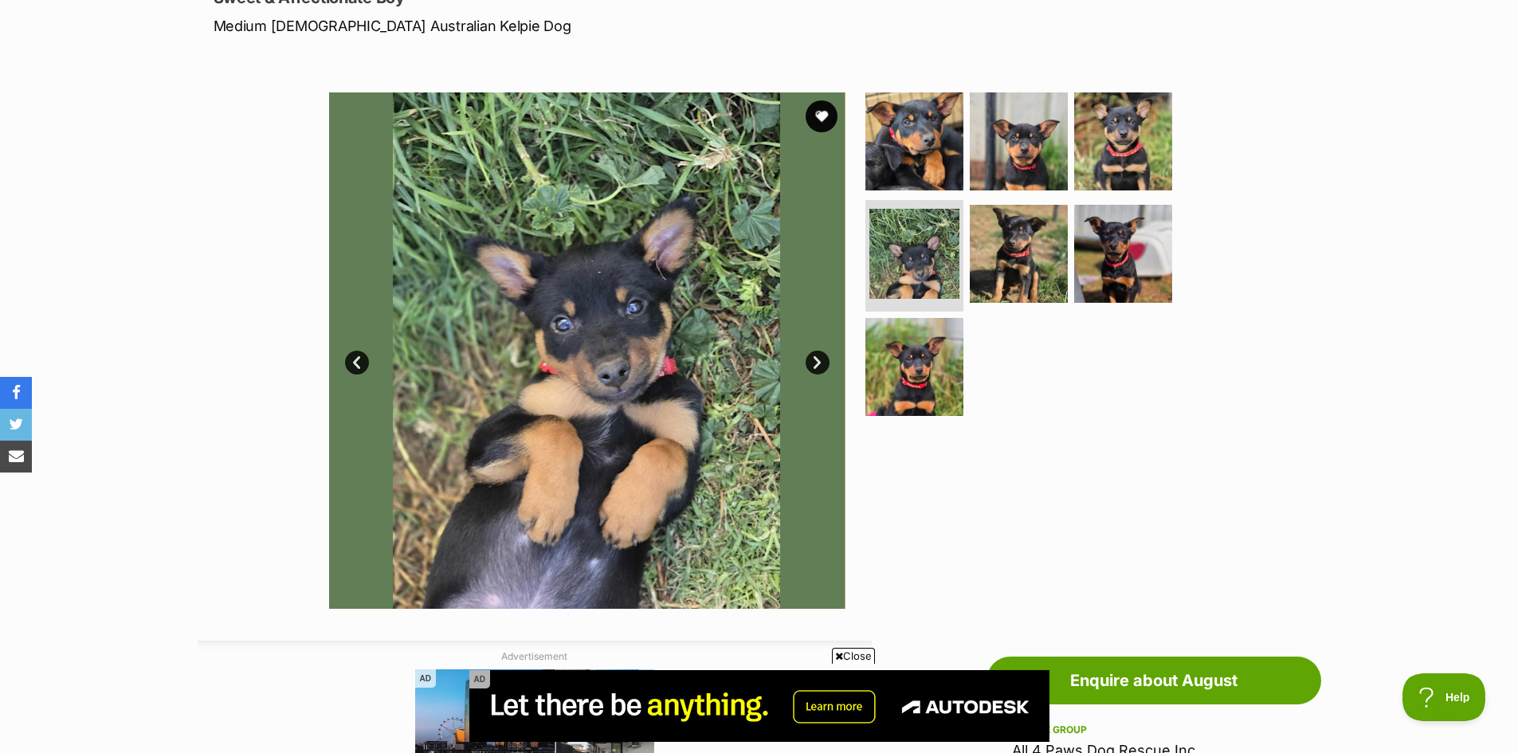
click at [822, 361] on link "Next" at bounding box center [818, 363] width 24 height 24
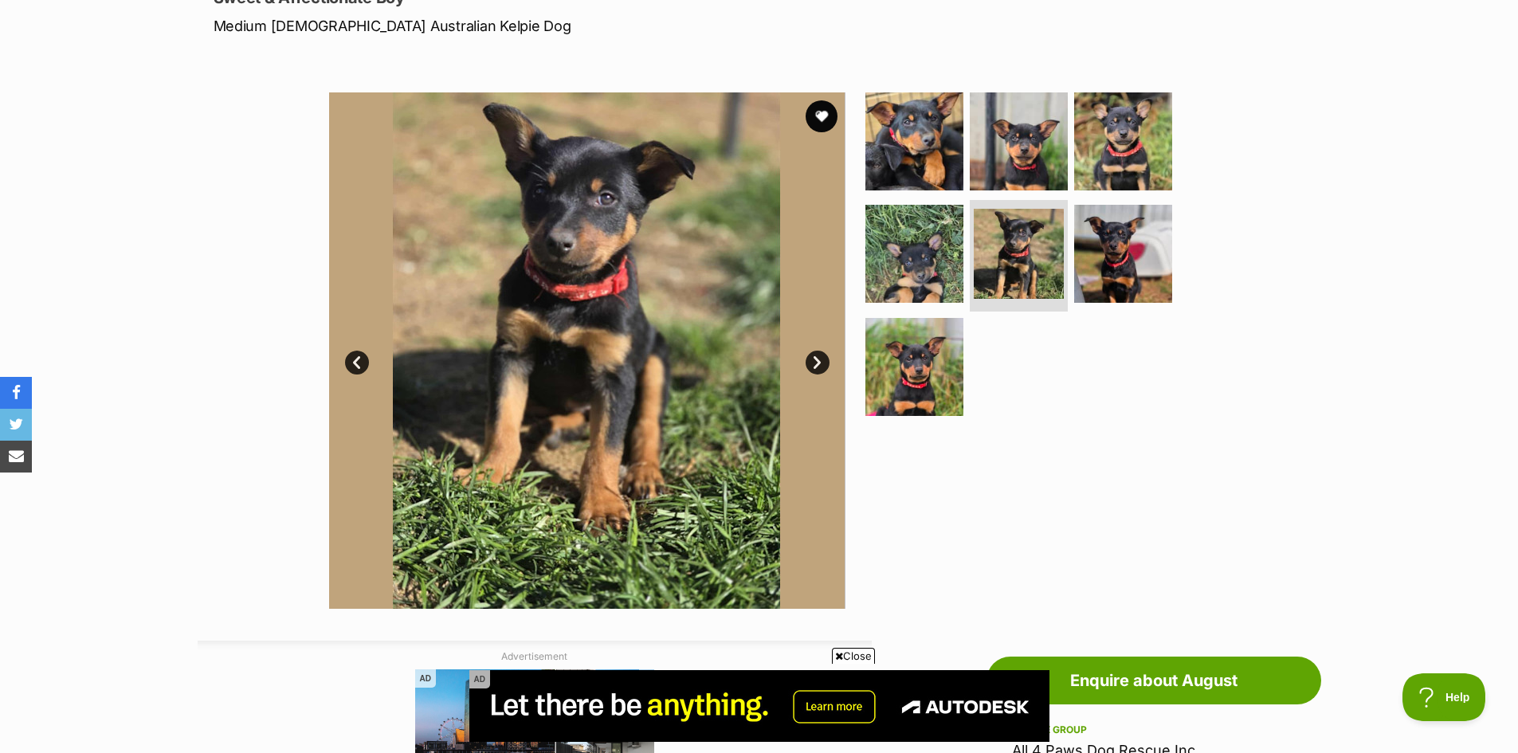
click at [822, 361] on link "Next" at bounding box center [818, 363] width 24 height 24
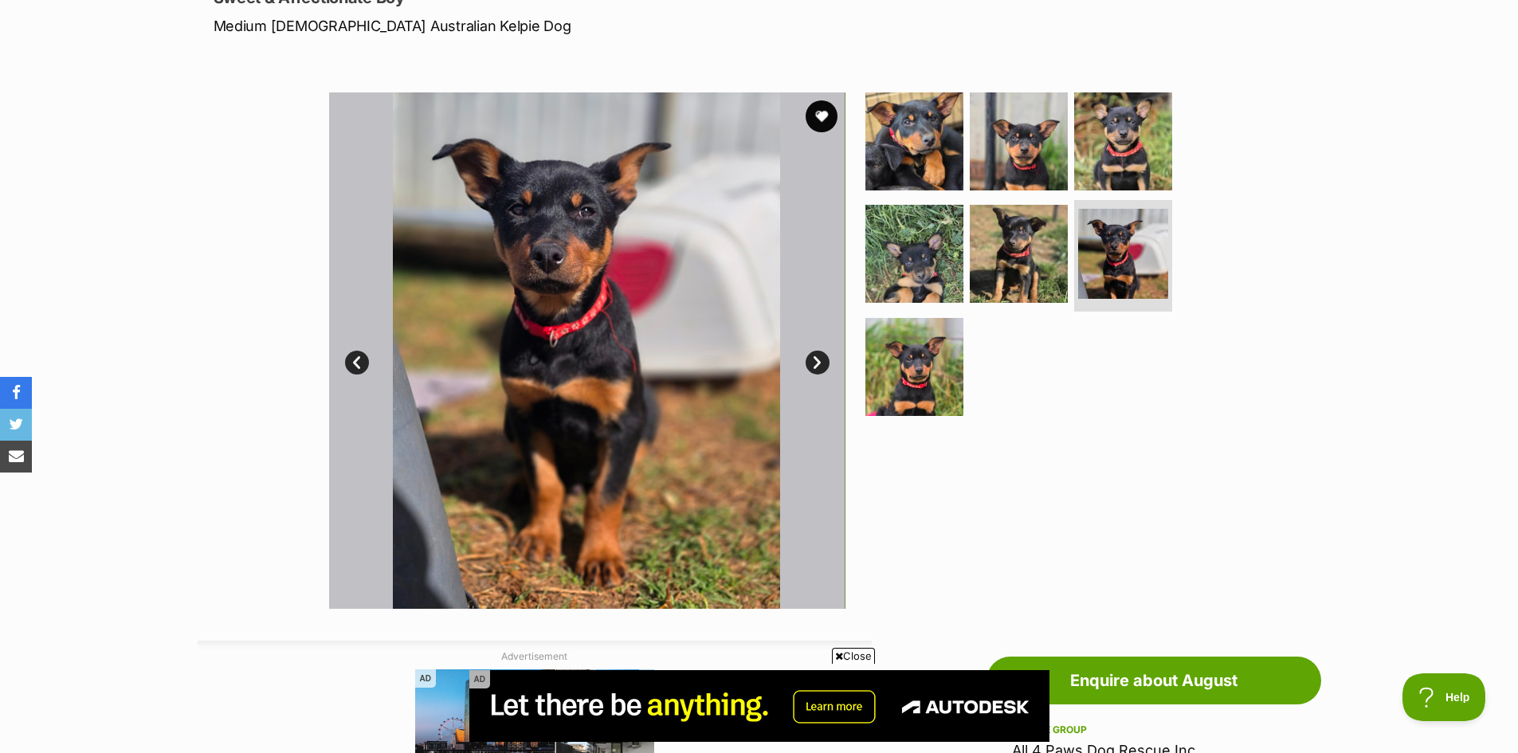
click at [822, 361] on link "Next" at bounding box center [818, 363] width 24 height 24
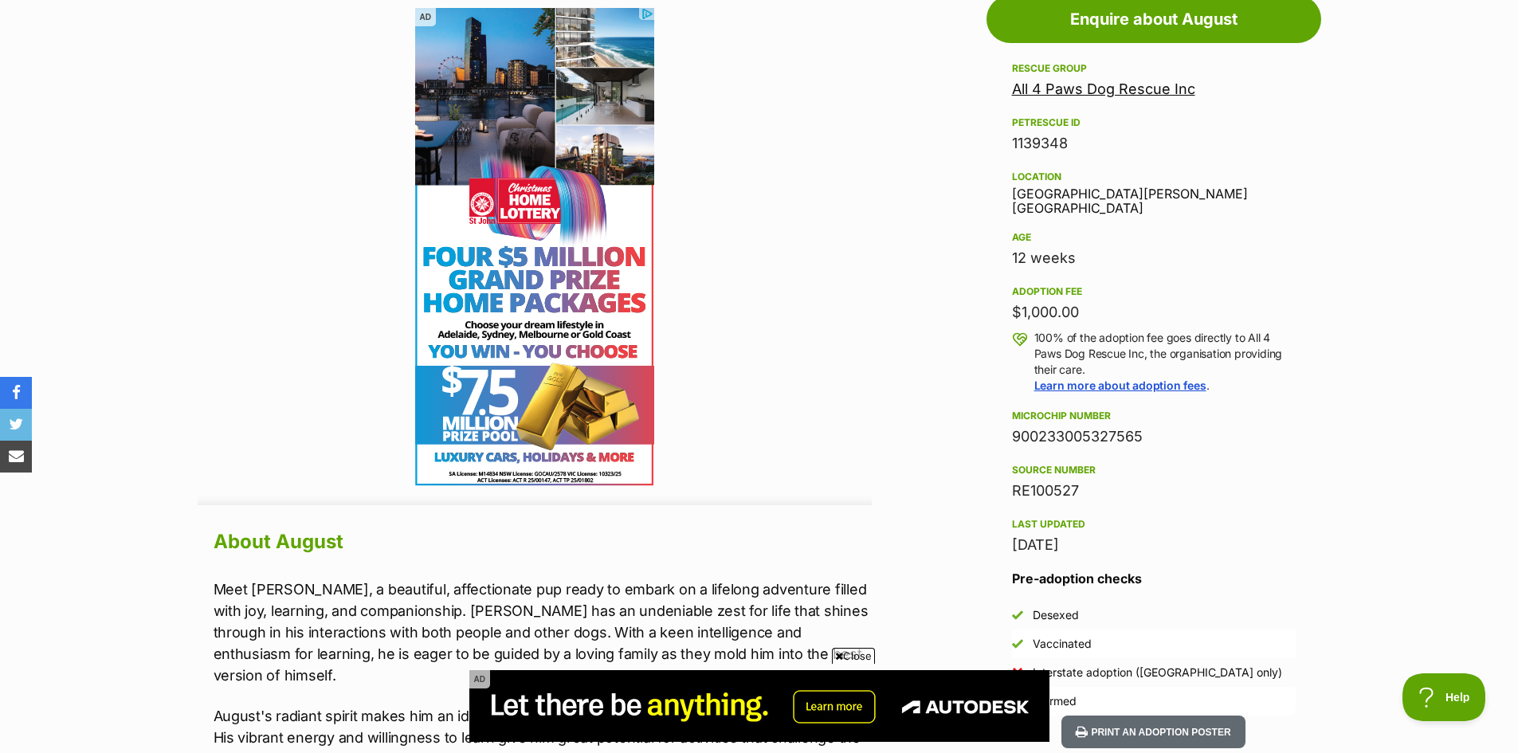
scroll to position [876, 0]
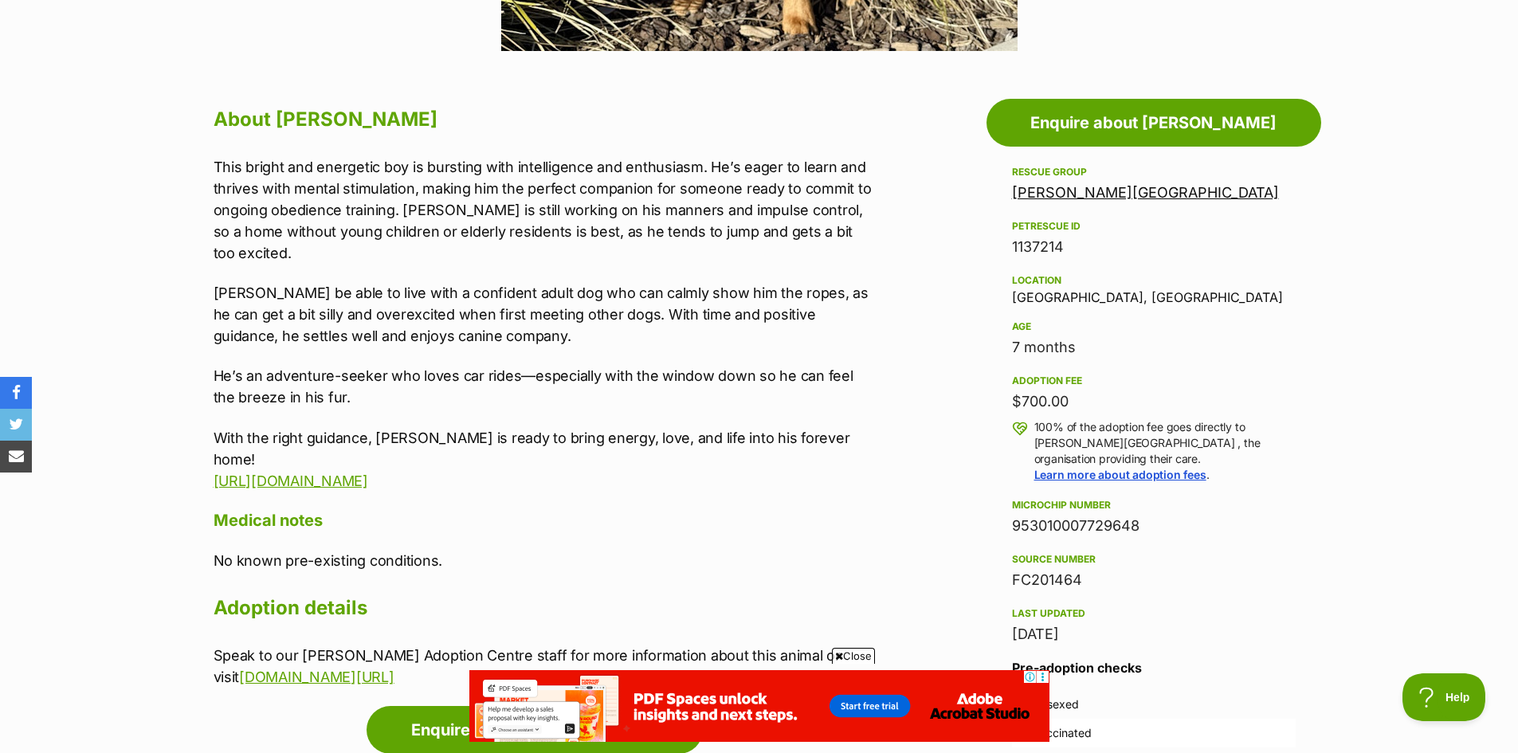
click at [1088, 298] on div "Location Campbellfield, VIC" at bounding box center [1154, 287] width 284 height 33
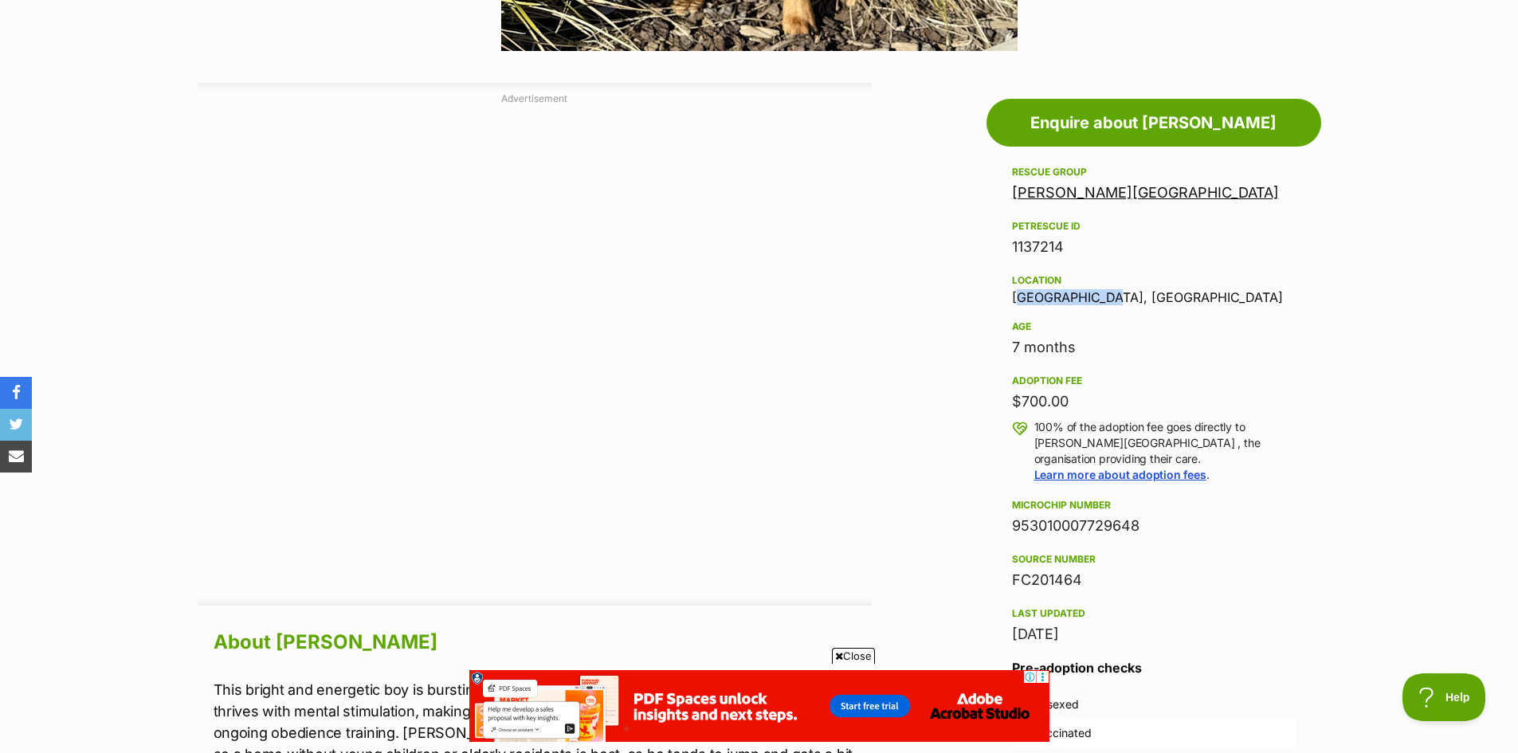
drag, startPoint x: 1095, startPoint y: 299, endPoint x: 982, endPoint y: 296, distance: 113.2
copy div "Campbellfield"
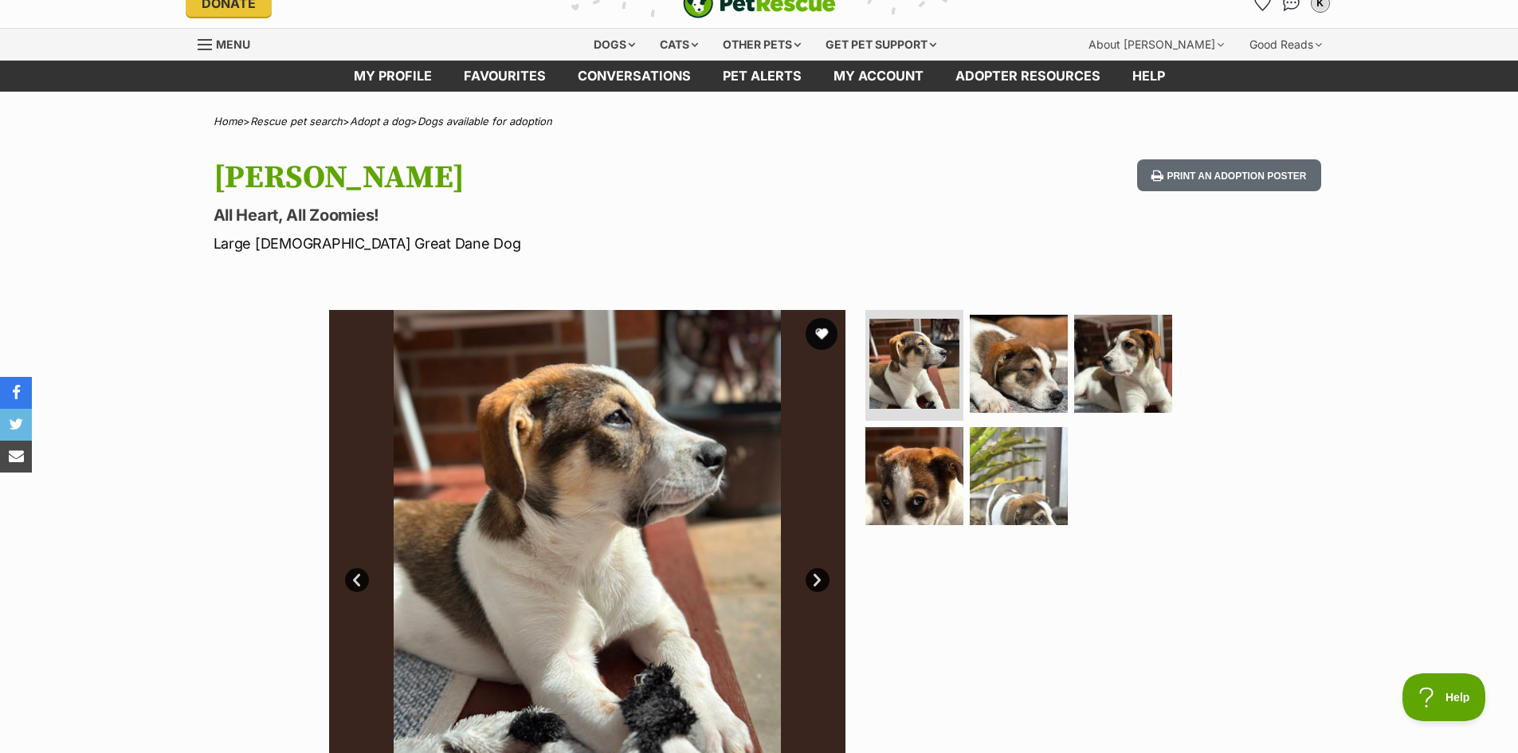
scroll to position [159, 0]
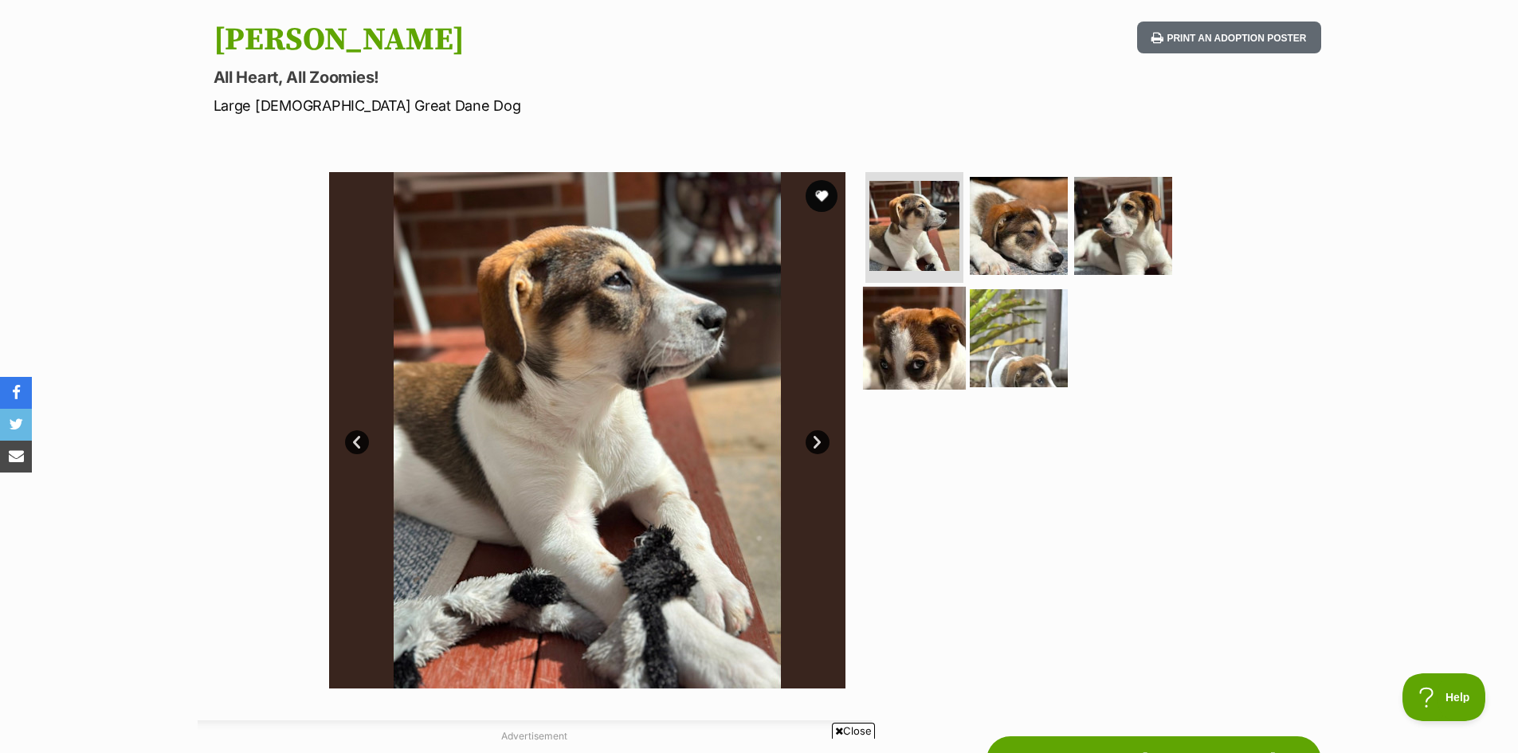
click at [917, 359] on img at bounding box center [914, 338] width 103 height 103
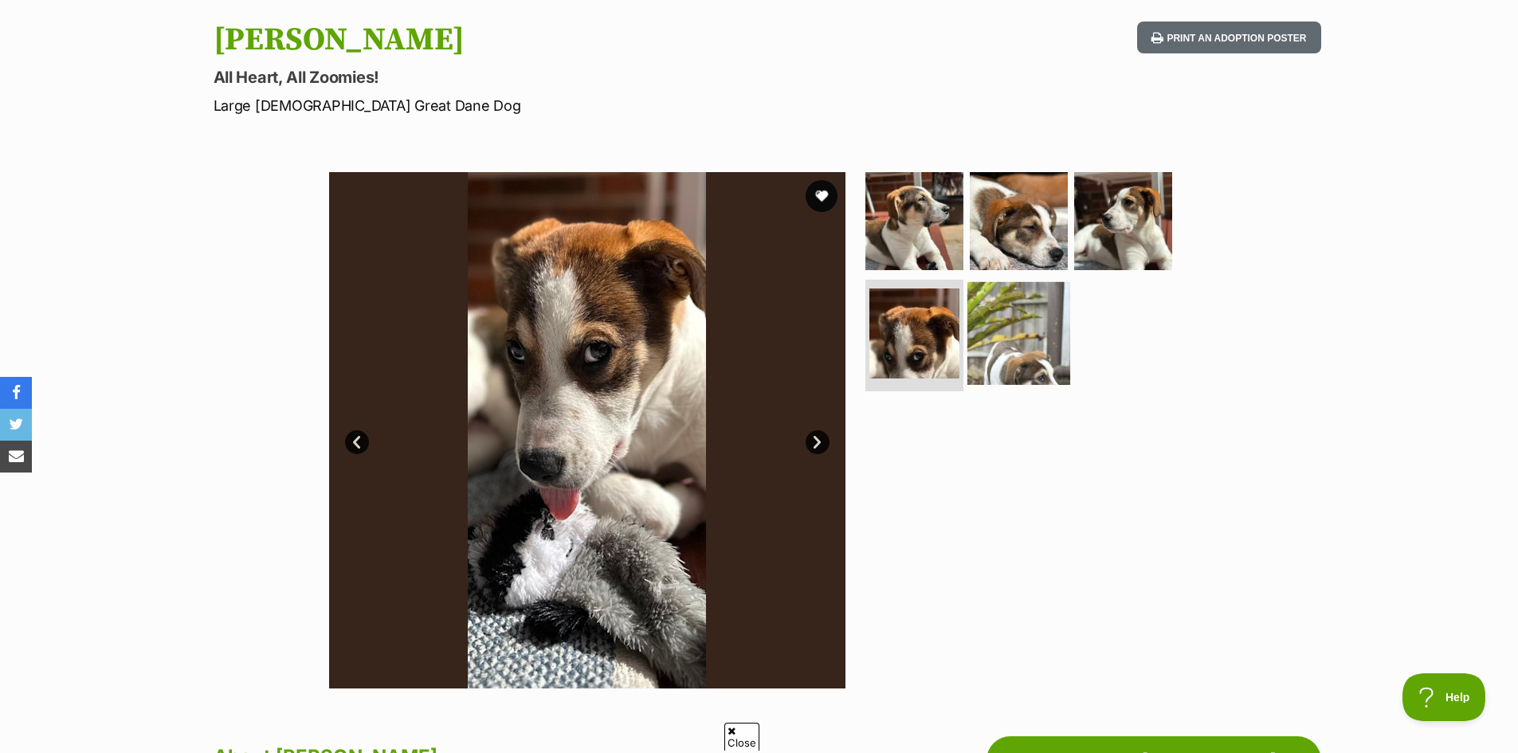
click at [1022, 334] on img at bounding box center [1018, 333] width 103 height 103
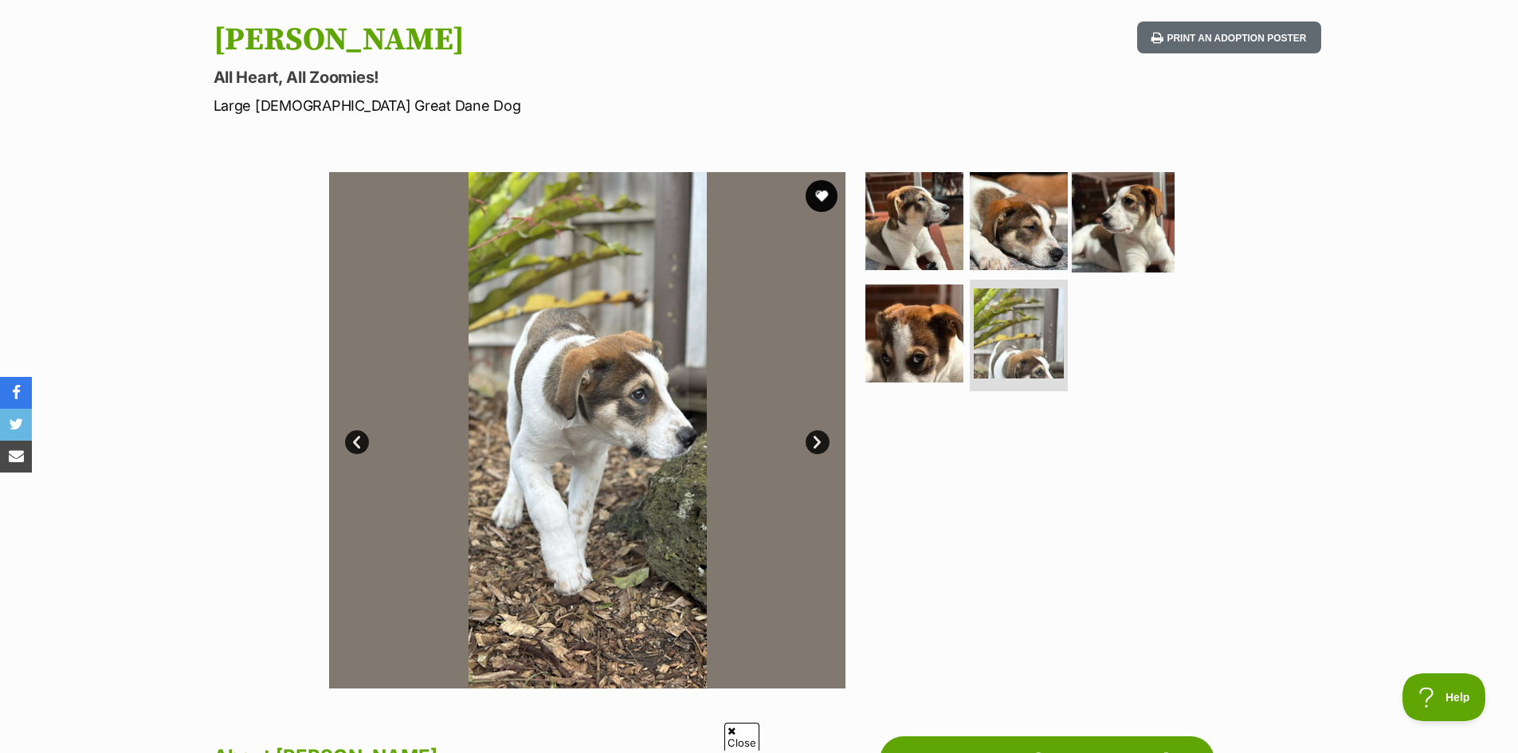
click at [1127, 211] on img at bounding box center [1123, 220] width 103 height 103
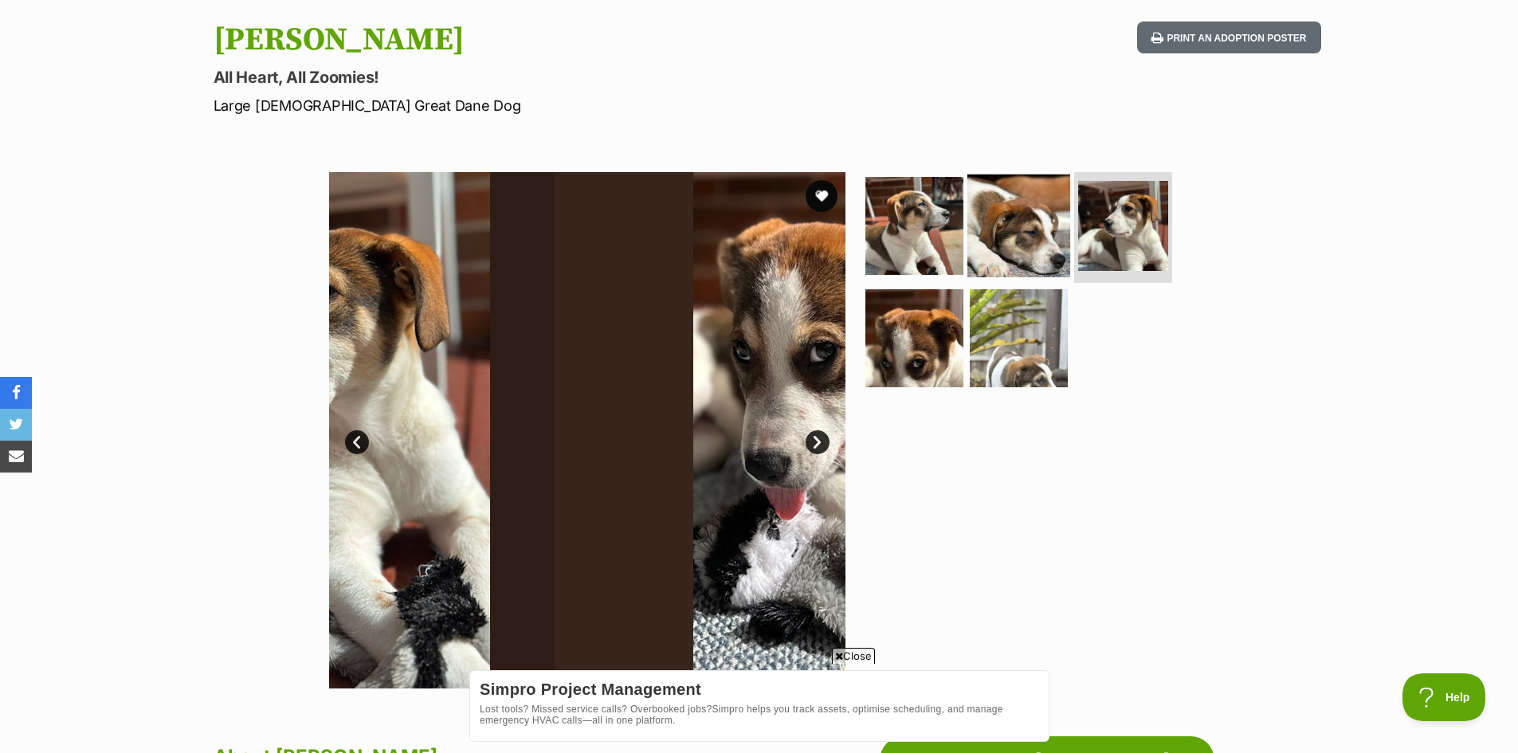
scroll to position [0, 0]
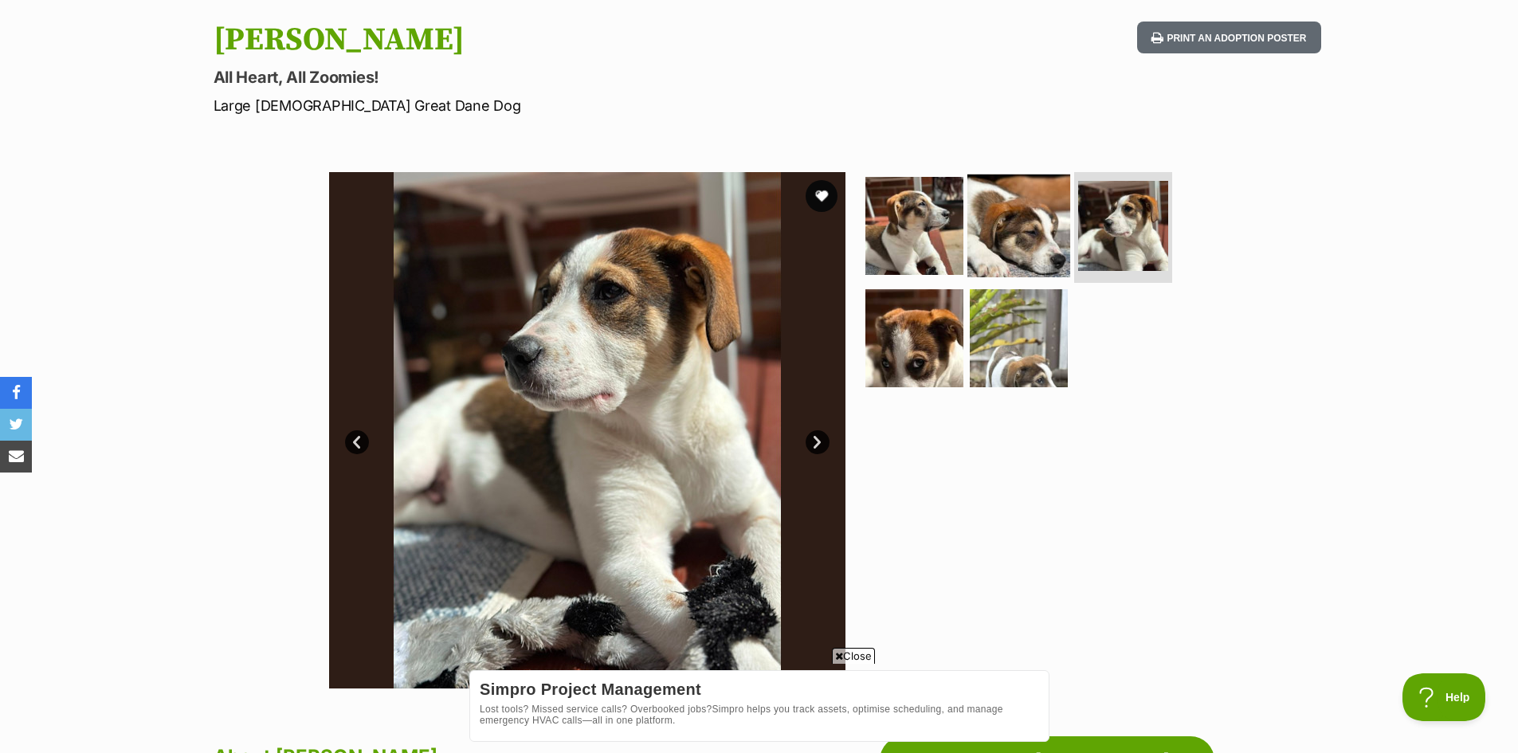
click at [1029, 218] on img at bounding box center [1018, 225] width 103 height 103
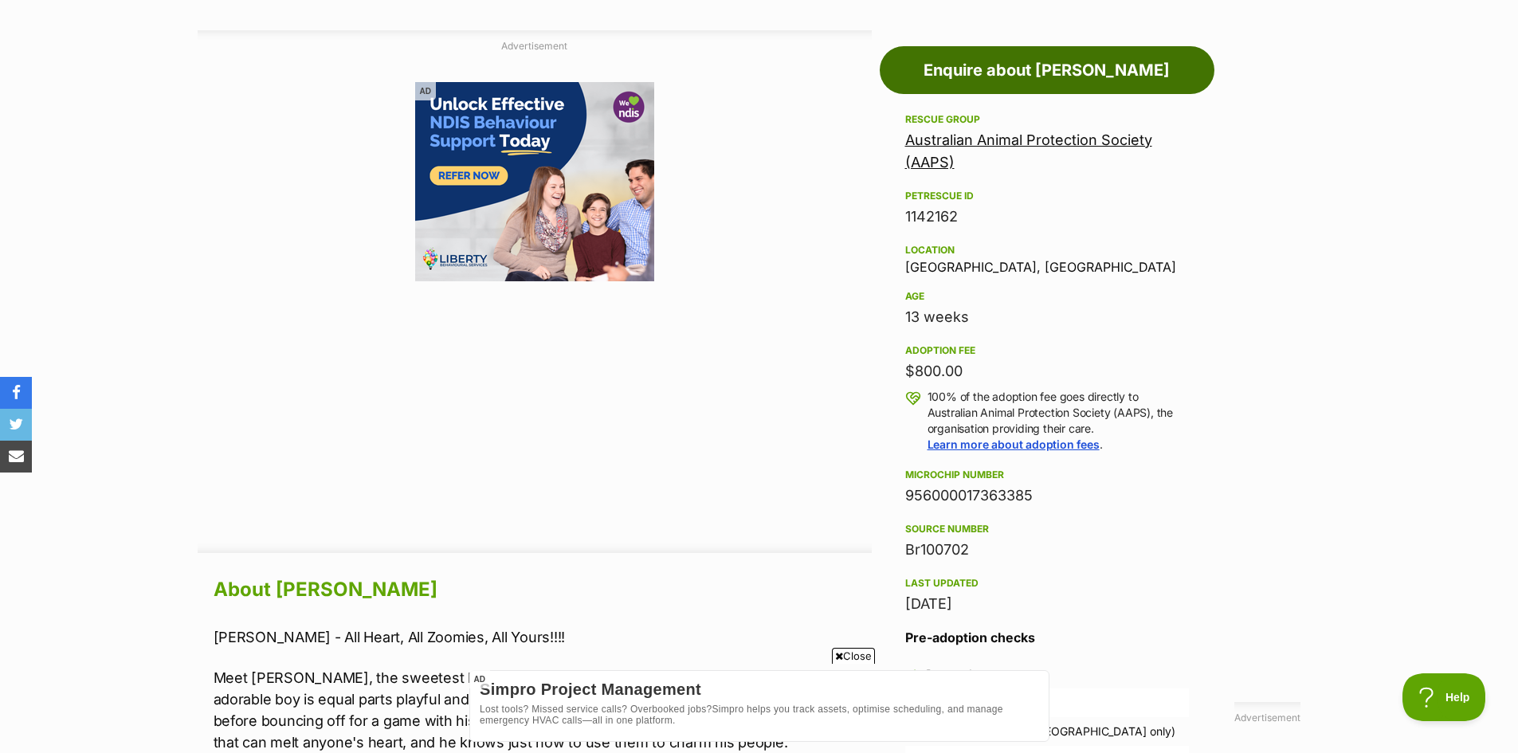
scroll to position [876, 0]
